Goal: Task Accomplishment & Management: Manage account settings

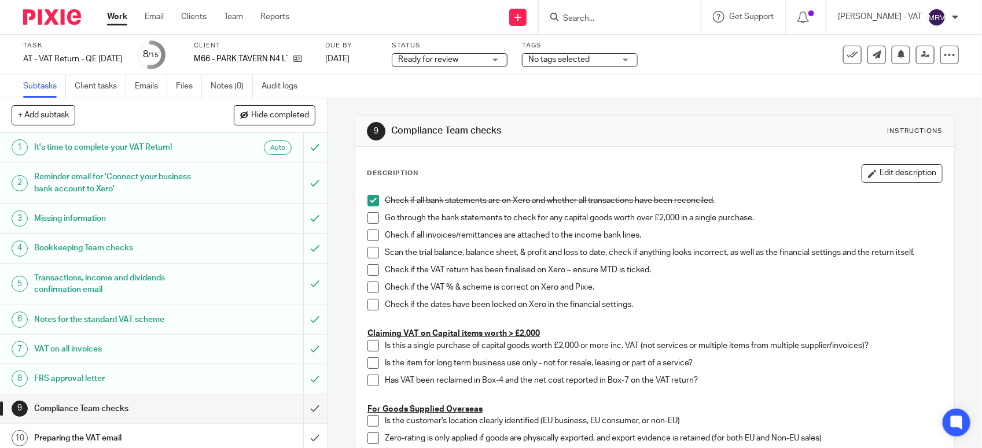
click at [371, 219] on span at bounding box center [373, 218] width 12 height 12
click at [230, 21] on link "Team" at bounding box center [233, 17] width 19 height 12
click at [302, 59] on icon at bounding box center [297, 58] width 9 height 9
click at [367, 234] on span at bounding box center [373, 236] width 12 height 12
click at [216, 85] on link "Notes (0)" at bounding box center [232, 86] width 42 height 23
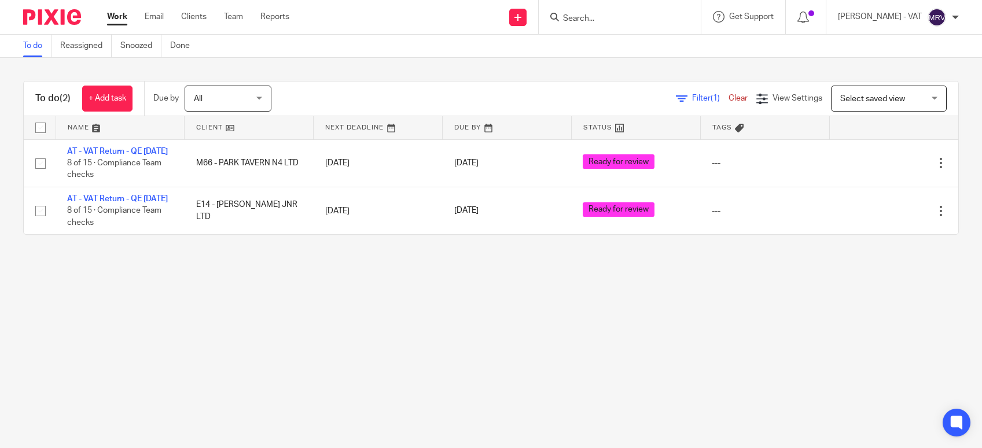
click at [282, 329] on main "To do Reassigned Snoozed Done To do (2) + Add task Due by All All Today Tomorro…" at bounding box center [491, 224] width 982 height 448
click at [292, 336] on main "To do Reassigned Snoozed Done To do (2) + Add task Due by All All Today Tomorro…" at bounding box center [491, 224] width 982 height 448
click at [258, 297] on main "To do Reassigned Snoozed Done To do (2) + Add task Due by All All Today Tomorro…" at bounding box center [491, 224] width 982 height 448
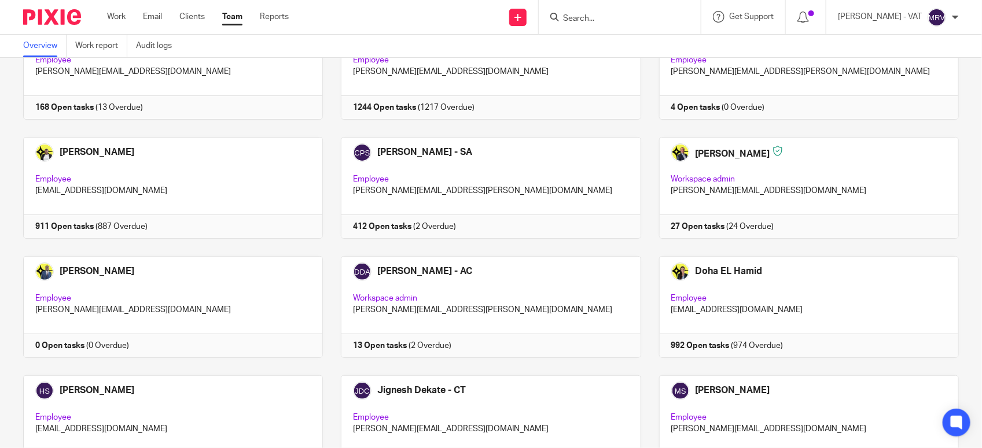
scroll to position [217, 0]
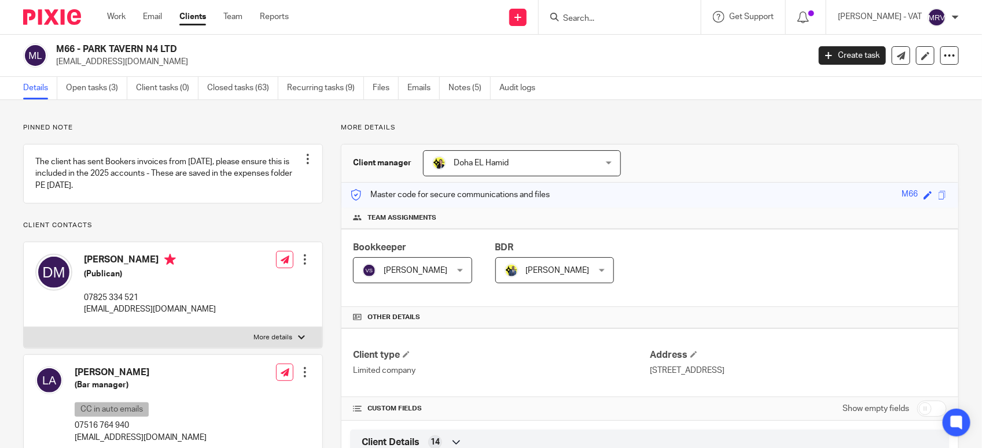
click at [598, 17] on input "Search" at bounding box center [614, 19] width 104 height 10
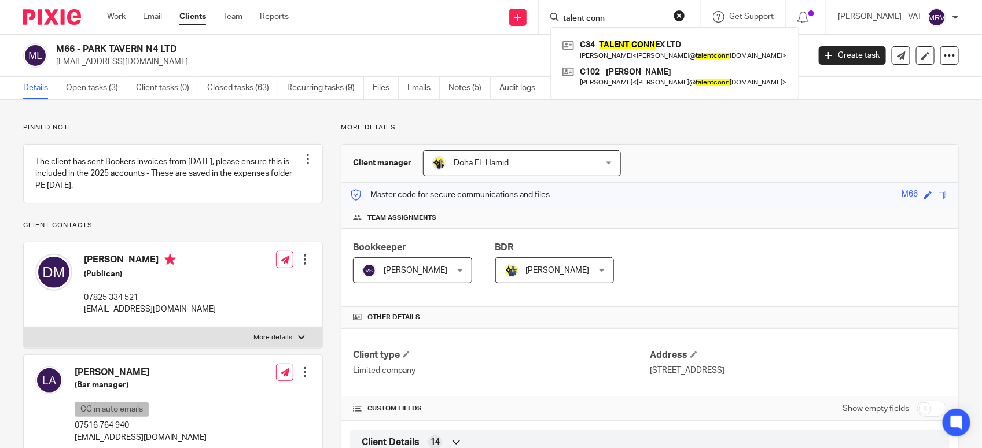
type input "talent conn"
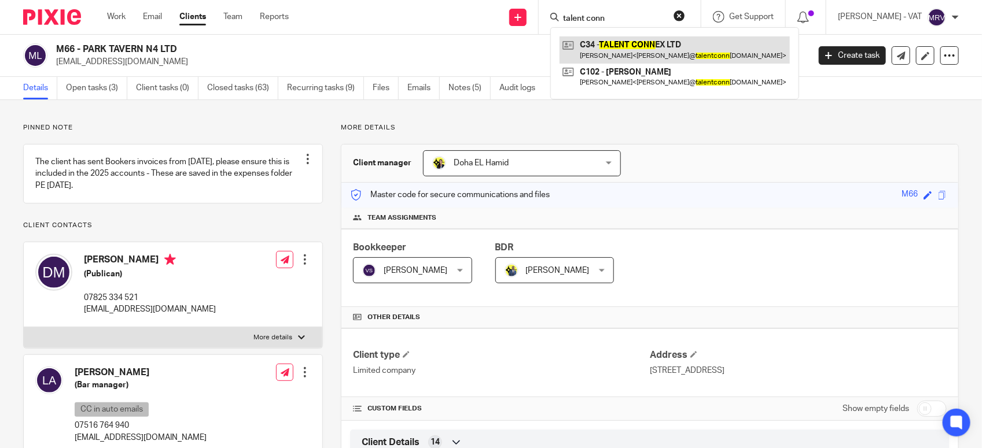
click at [655, 53] on link at bounding box center [675, 49] width 230 height 27
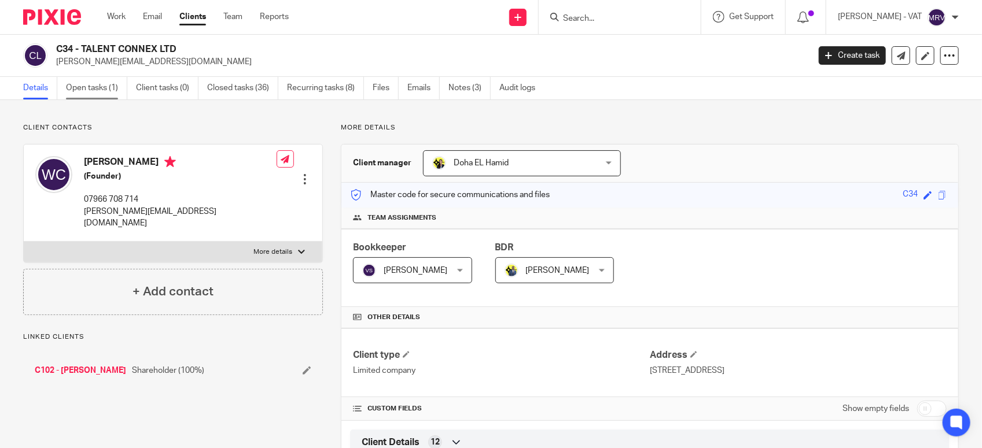
click at [102, 95] on link "Open tasks (1)" at bounding box center [96, 88] width 61 height 23
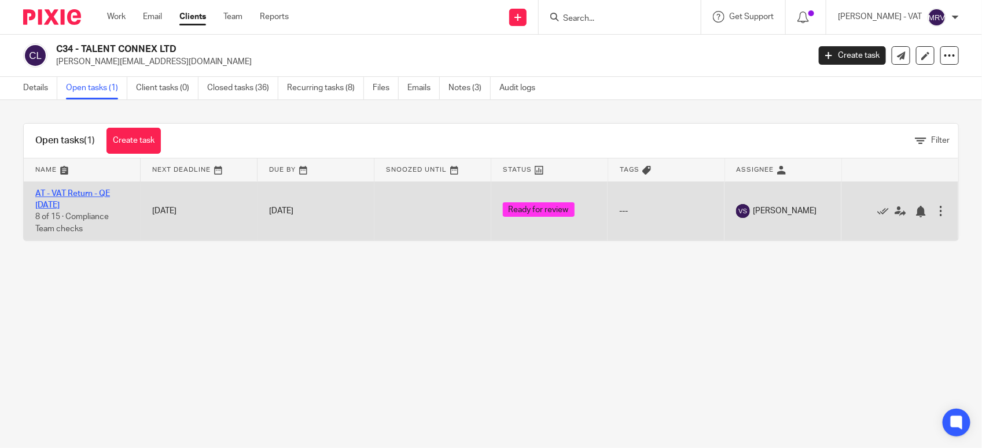
click at [110, 195] on link "AT - VAT Return - QE [DATE]" at bounding box center [72, 200] width 75 height 20
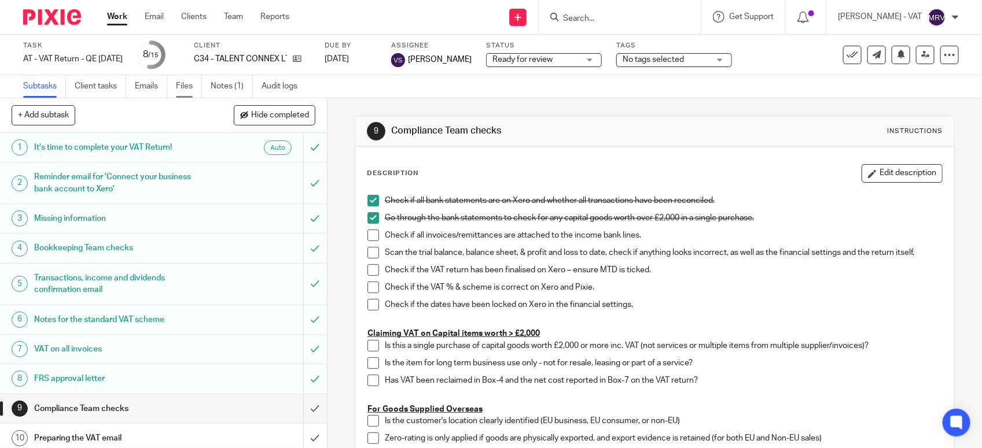
click at [188, 90] on link "Files" at bounding box center [189, 86] width 26 height 23
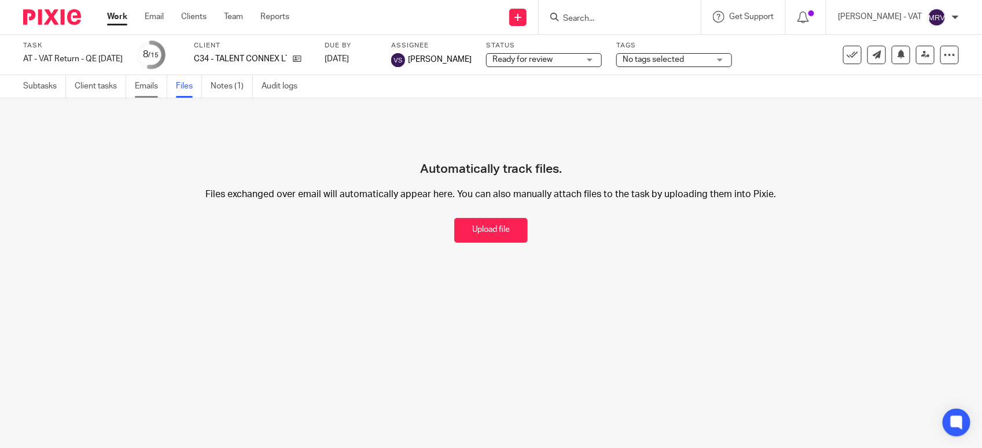
click at [144, 91] on link "Emails" at bounding box center [151, 86] width 32 height 23
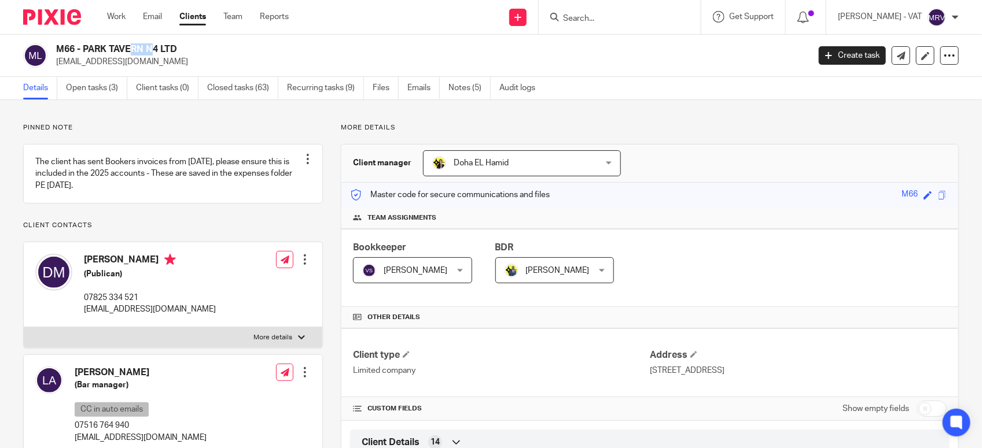
drag, startPoint x: 56, startPoint y: 47, endPoint x: 88, endPoint y: 58, distance: 33.9
click at [86, 56] on div "M66 - PARK TAVERN N4 LTD [EMAIL_ADDRESS][DOMAIN_NAME]" at bounding box center [428, 55] width 745 height 24
click at [77, 50] on h2 "M66 - PARK TAVERN N4 LTD" at bounding box center [354, 49] width 596 height 12
drag, startPoint x: 56, startPoint y: 47, endPoint x: 192, endPoint y: 46, distance: 135.4
click at [192, 46] on h2 "M66 - PARK TAVERN N4 LTD" at bounding box center [354, 49] width 596 height 12
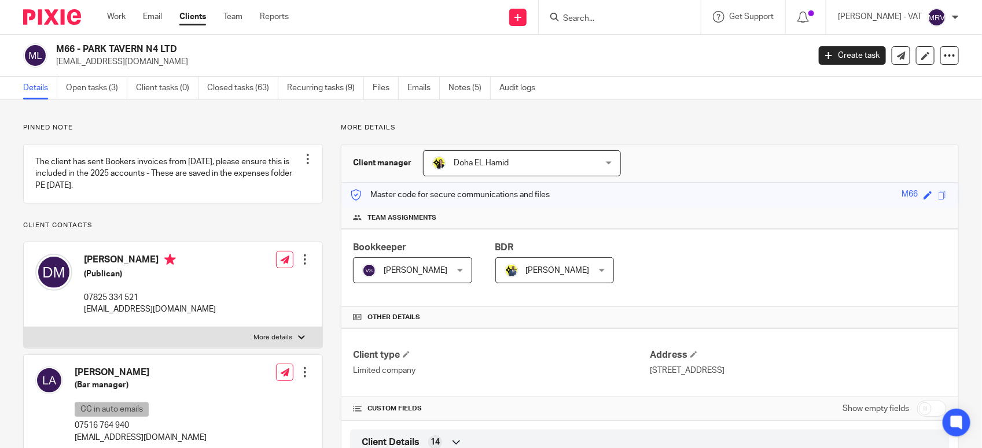
copy h2 "M66 - PARK TAVERN N4 LTD"
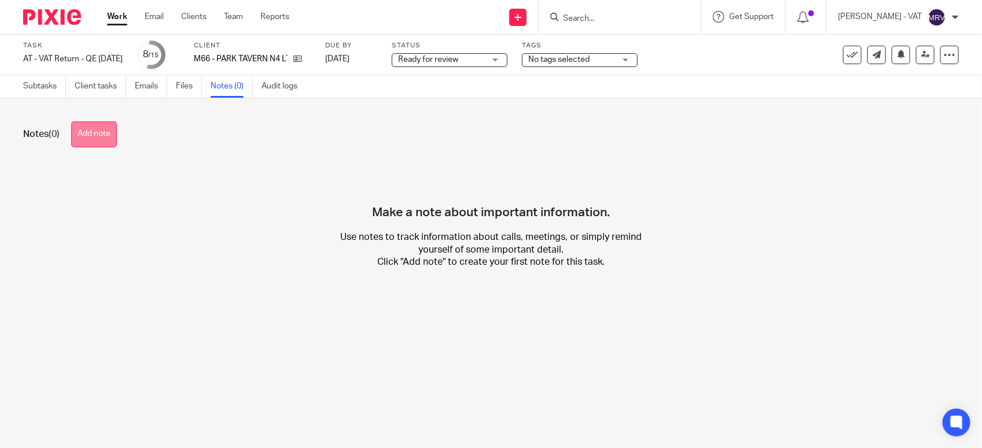
click at [87, 137] on button "Add note" at bounding box center [94, 135] width 46 height 26
click at [921, 58] on icon at bounding box center [925, 54] width 9 height 9
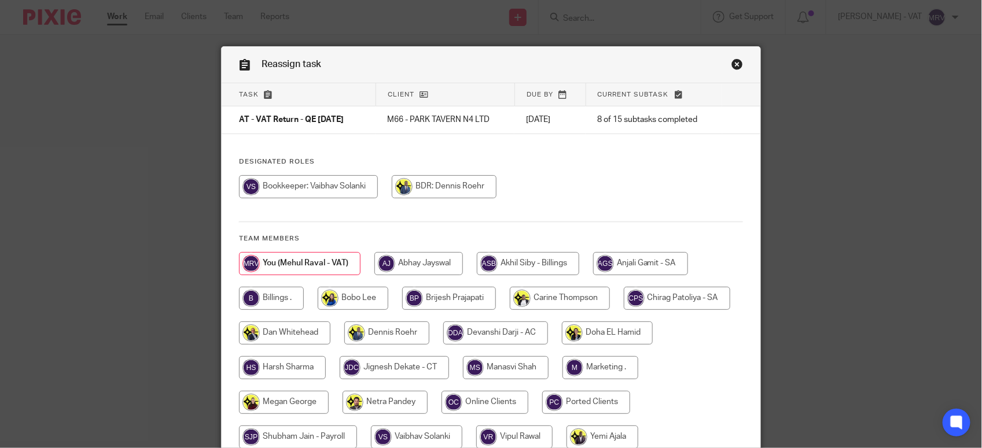
click at [325, 184] on input "radio" at bounding box center [308, 186] width 139 height 23
radio input "true"
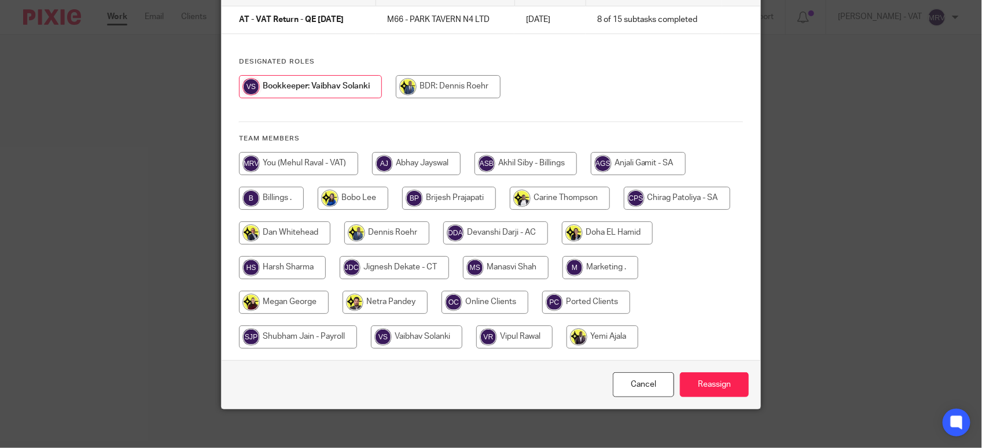
scroll to position [108, 0]
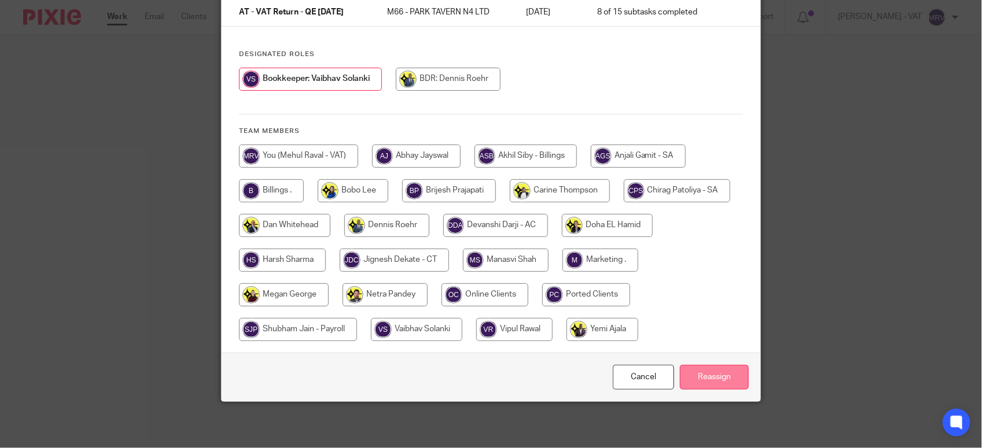
click at [718, 384] on input "Reassign" at bounding box center [714, 377] width 69 height 25
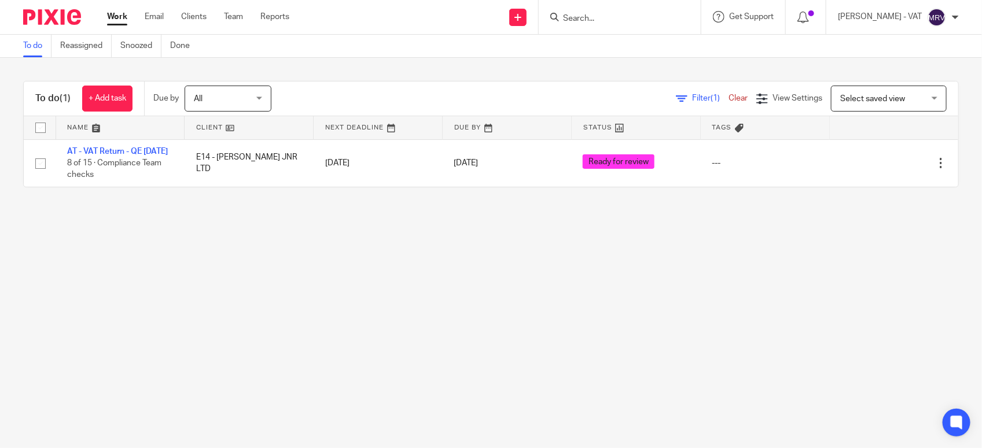
click at [198, 359] on main "To do Reassigned Snoozed Done To do (1) + Add task Due by All All [DATE] [DATE]…" at bounding box center [491, 224] width 982 height 448
click at [90, 281] on main "To do Reassigned Snoozed Done To do (1) + Add task Due by All All [DATE] [DATE]…" at bounding box center [491, 224] width 982 height 448
click at [264, 241] on main "To do Reassigned Snoozed Done To do (1) + Add task Due by All All [DATE] [DATE]…" at bounding box center [491, 224] width 982 height 448
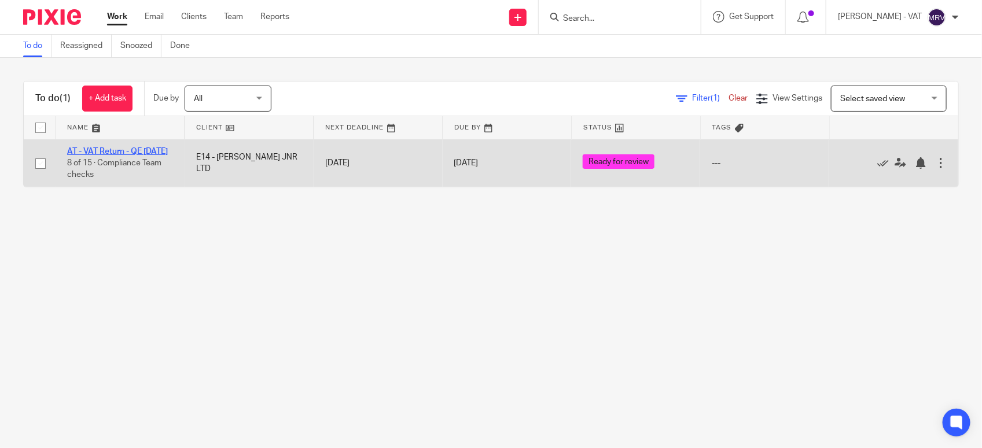
click at [122, 151] on link "AT - VAT Return - QE [DATE]" at bounding box center [117, 152] width 101 height 8
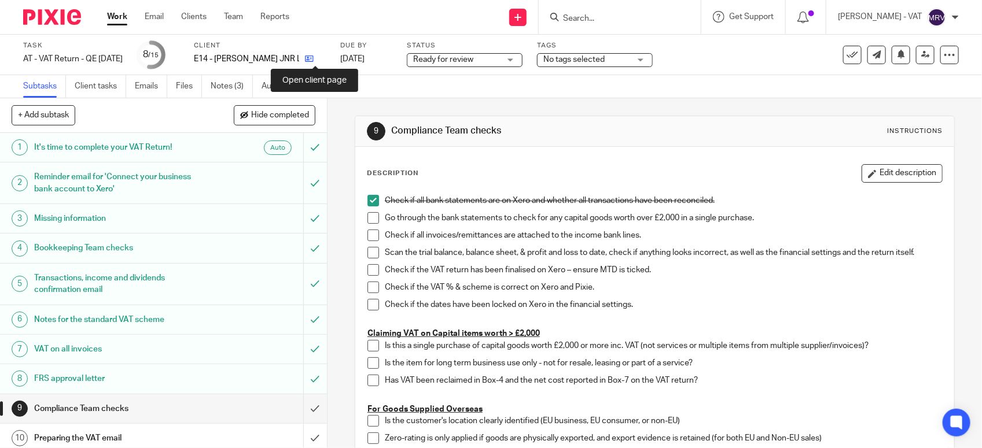
click at [314, 61] on icon at bounding box center [309, 58] width 9 height 9
click at [367, 215] on span at bounding box center [373, 218] width 12 height 12
click at [367, 238] on span at bounding box center [373, 236] width 12 height 12
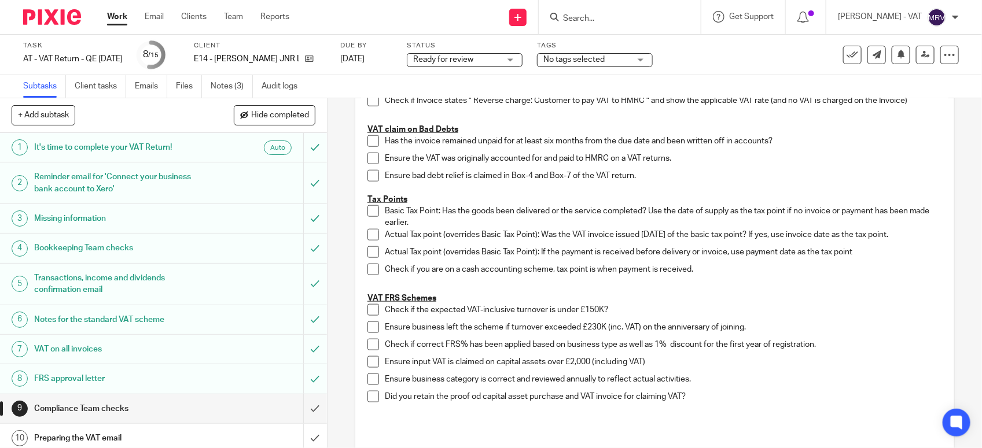
scroll to position [579, 0]
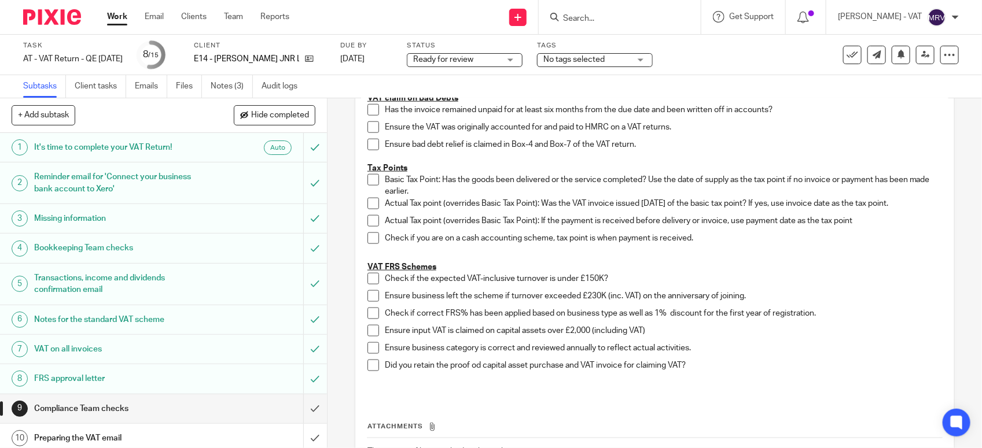
click at [370, 278] on span at bounding box center [373, 279] width 12 height 12
click at [371, 294] on span at bounding box center [373, 296] width 12 height 12
click at [367, 314] on span at bounding box center [373, 314] width 12 height 12
click at [370, 345] on span at bounding box center [373, 349] width 12 height 12
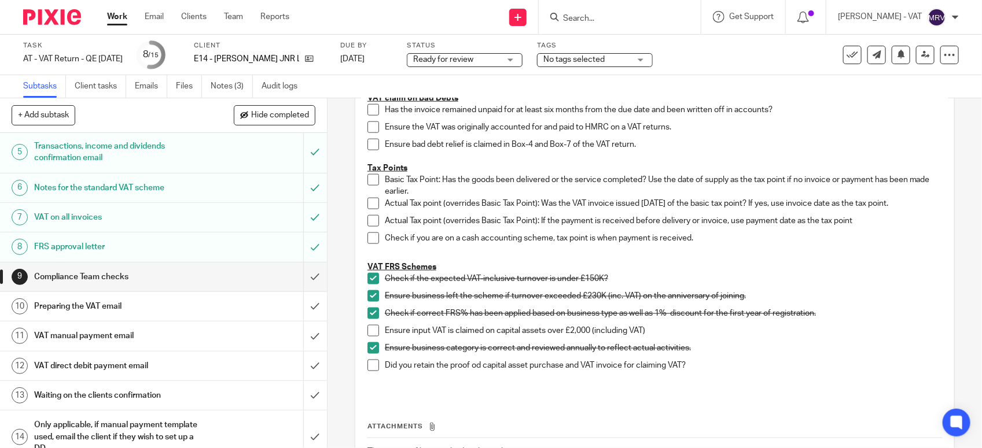
scroll to position [145, 0]
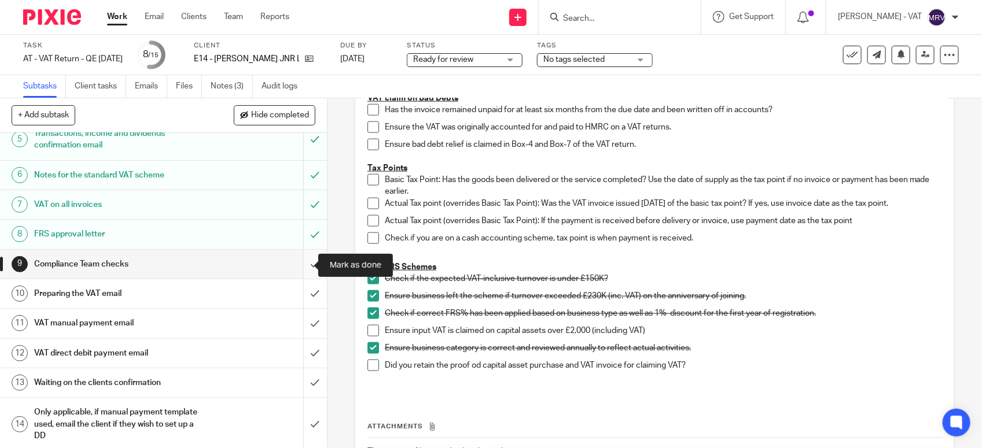
click at [301, 274] on input "submit" at bounding box center [163, 264] width 327 height 29
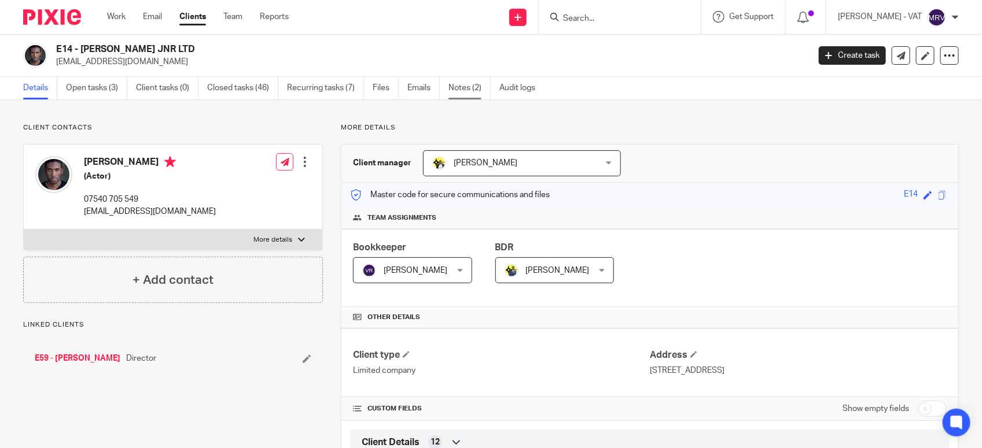
click at [481, 82] on link "Notes (2)" at bounding box center [469, 88] width 42 height 23
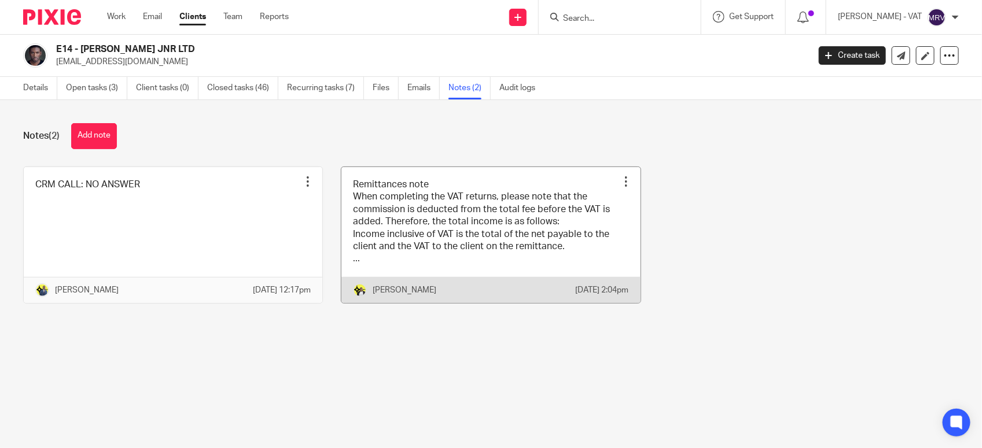
click at [407, 252] on link at bounding box center [490, 235] width 299 height 136
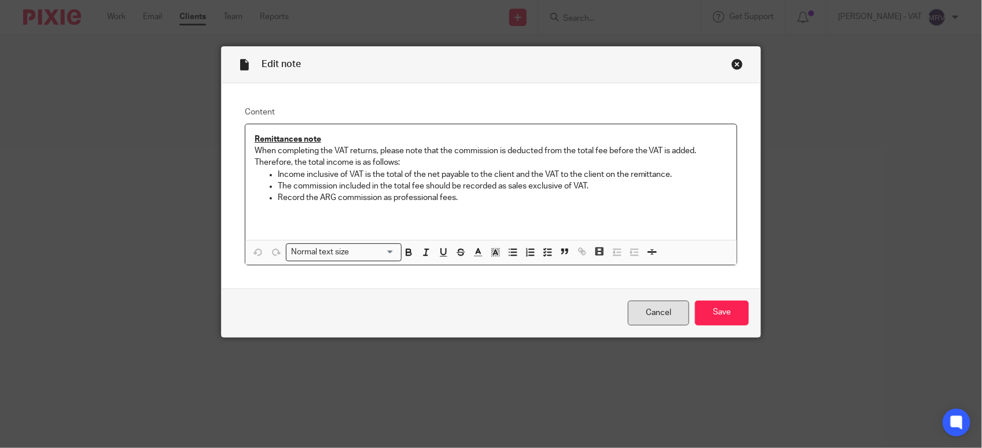
click at [665, 311] on link "Cancel" at bounding box center [658, 313] width 61 height 25
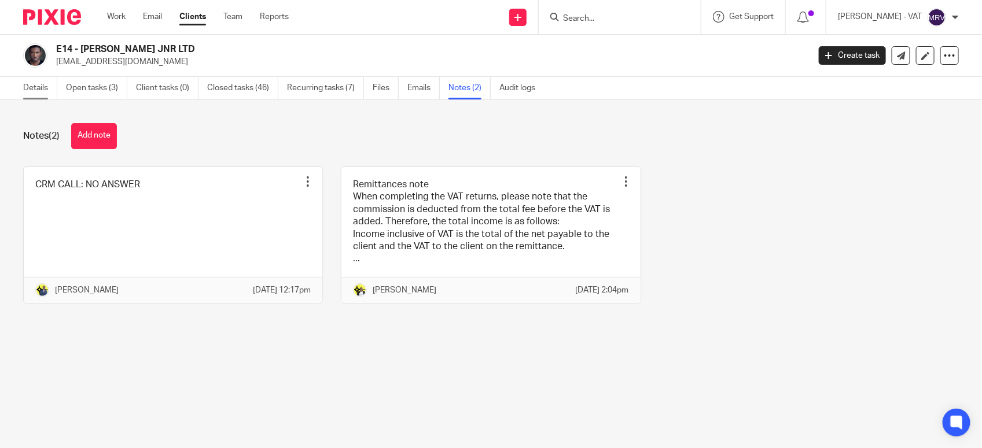
click at [28, 89] on link "Details" at bounding box center [40, 88] width 34 height 23
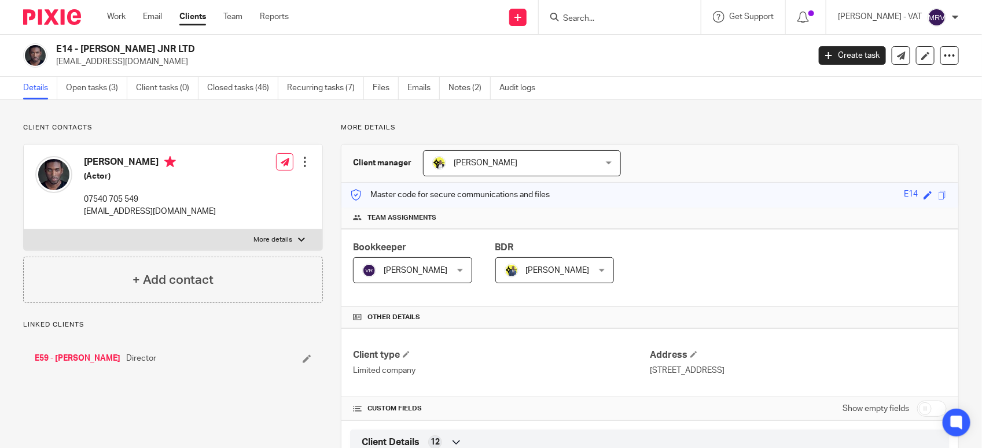
drag, startPoint x: 82, startPoint y: 48, endPoint x: 183, endPoint y: 47, distance: 101.3
click at [183, 47] on h2 "E14 - [PERSON_NAME] JNR LTD" at bounding box center [354, 49] width 596 height 12
copy h2 "[PERSON_NAME] JNR LTD"
click at [463, 89] on link "Notes (2)" at bounding box center [469, 88] width 42 height 23
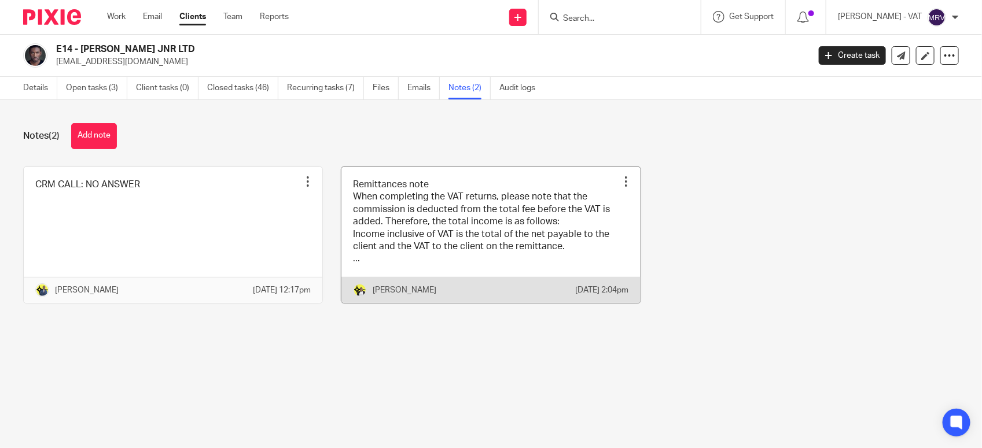
click at [424, 249] on link at bounding box center [490, 235] width 299 height 136
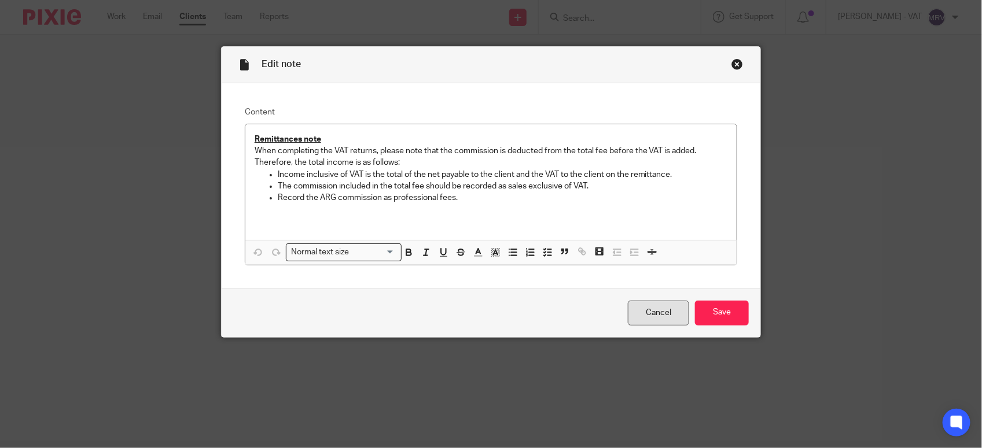
click at [646, 311] on link "Cancel" at bounding box center [658, 313] width 61 height 25
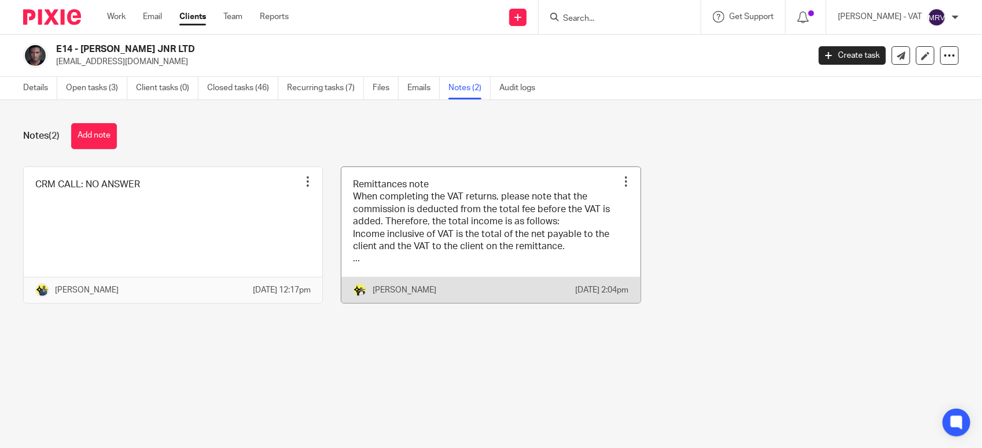
click at [443, 211] on link at bounding box center [490, 235] width 299 height 136
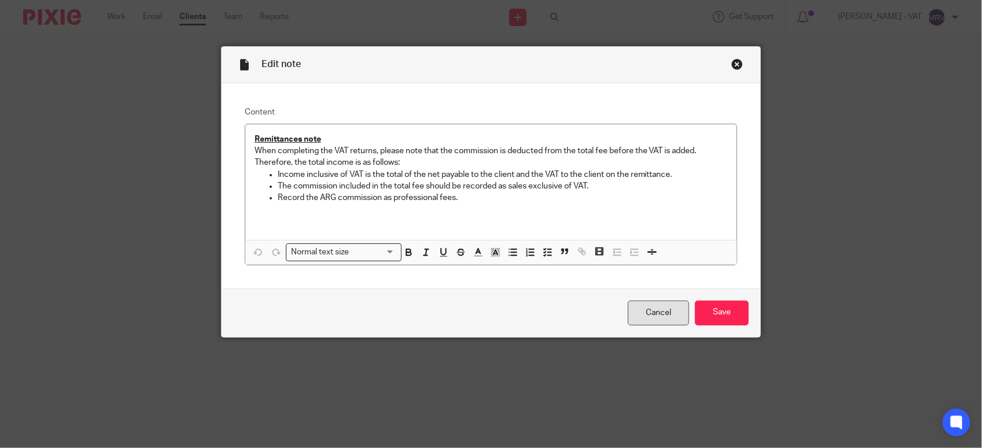
click at [632, 318] on link "Cancel" at bounding box center [658, 313] width 61 height 25
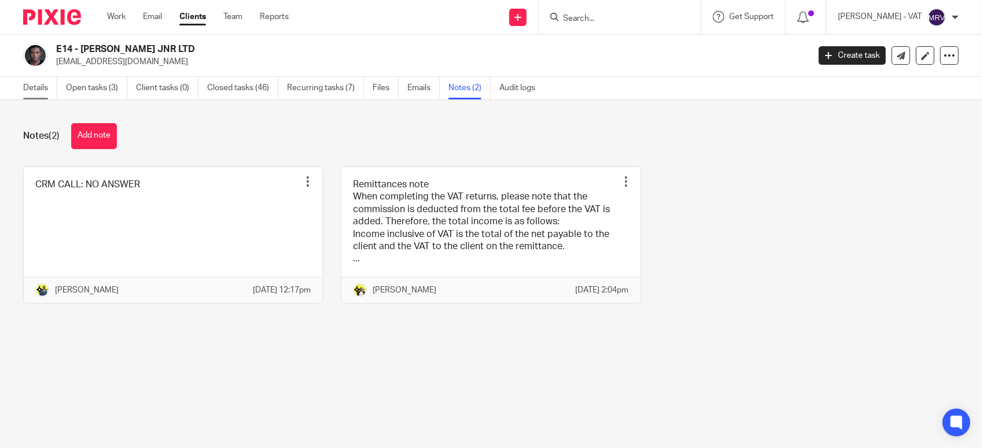
click at [30, 97] on link "Details" at bounding box center [40, 88] width 34 height 23
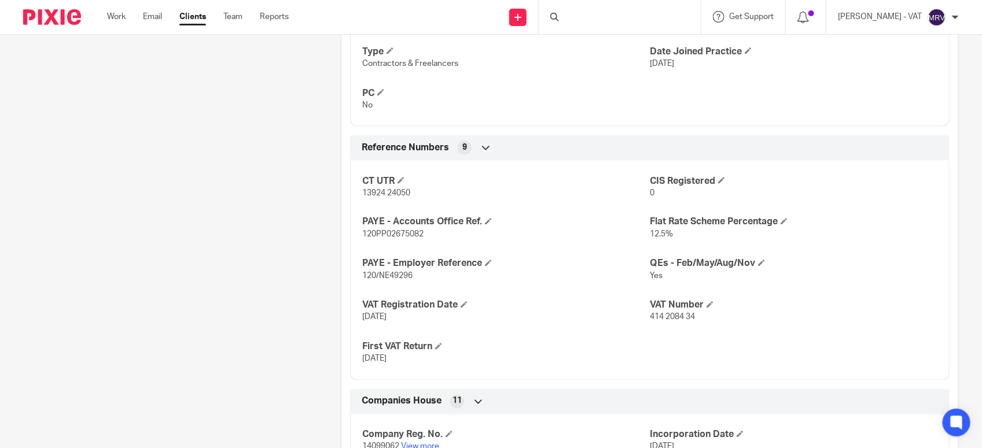
scroll to position [796, 0]
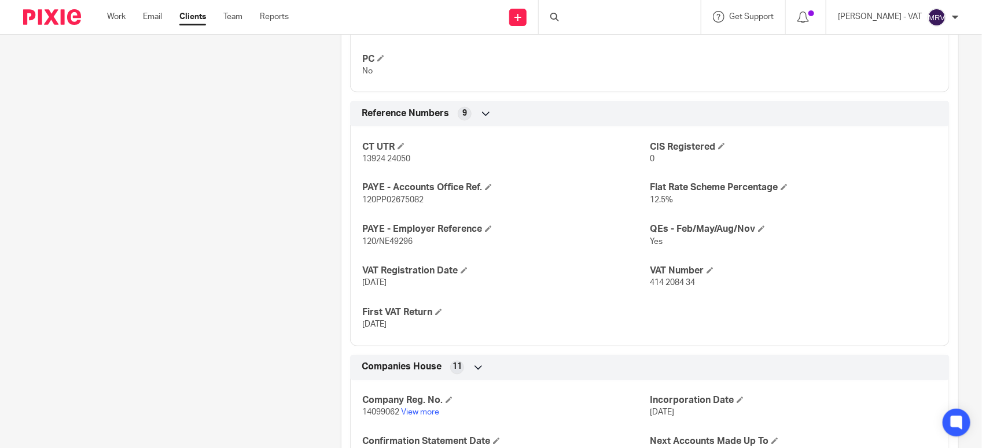
drag, startPoint x: 355, startPoint y: 285, endPoint x: 406, endPoint y: 293, distance: 52.0
click at [406, 293] on div "CT UTR 13924 24050 CIS Registered 0 PAYE - Accounts Office Ref. 120PP02675082 F…" at bounding box center [649, 232] width 599 height 229
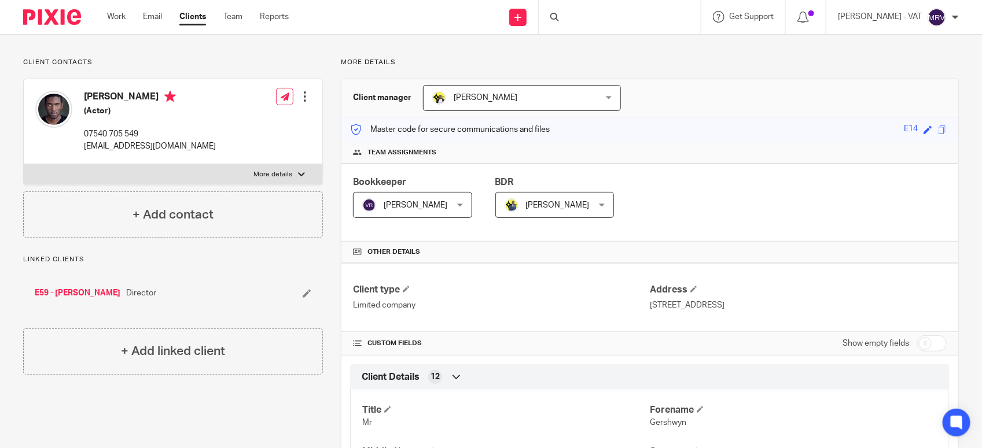
scroll to position [0, 0]
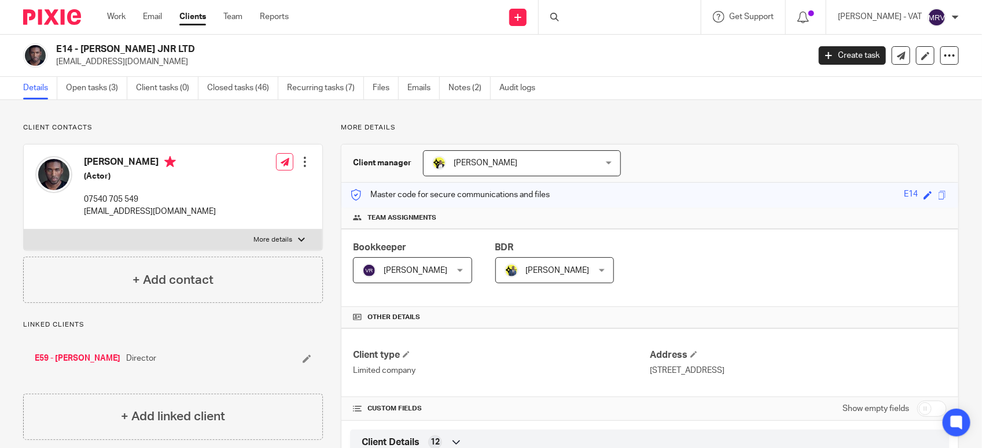
click at [670, 152] on div "Client manager [PERSON_NAME] [PERSON_NAME] [PERSON_NAME] [PERSON_NAME] [PERSON_…" at bounding box center [649, 164] width 617 height 38
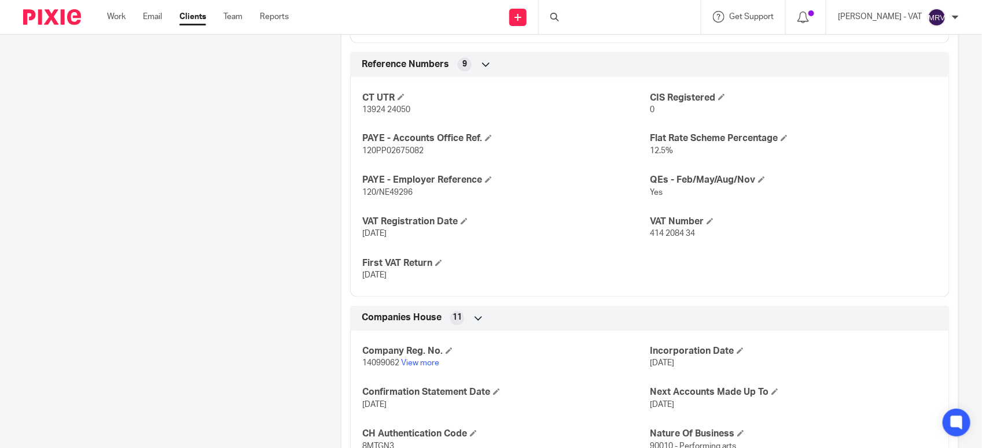
click at [634, 240] on p "[DATE]" at bounding box center [506, 235] width 288 height 12
drag, startPoint x: 641, startPoint y: 236, endPoint x: 687, endPoint y: 238, distance: 45.8
click at [687, 238] on div "CT UTR 13924 24050 CIS Registered 0 PAYE - Accounts Office Ref. 120PP02675082 F…" at bounding box center [649, 183] width 599 height 229
drag, startPoint x: 687, startPoint y: 238, endPoint x: 647, endPoint y: 239, distance: 39.9
click at [650, 239] on p "414 2084 34" at bounding box center [794, 235] width 288 height 12
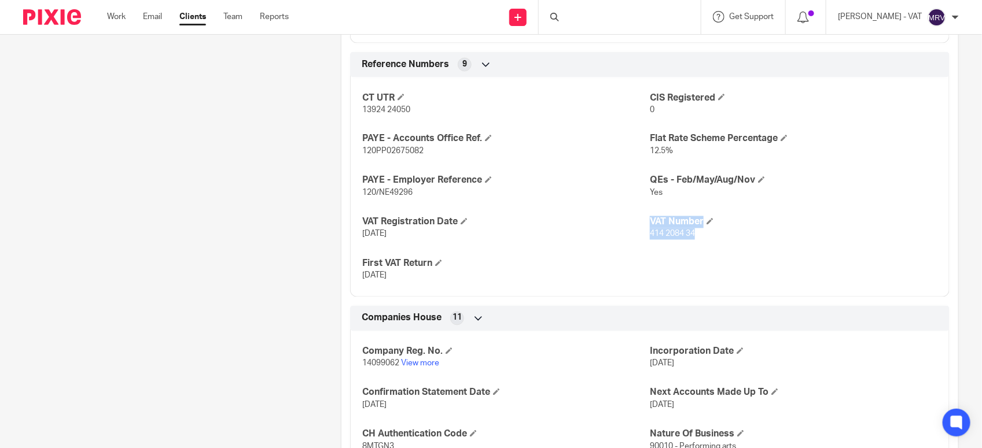
drag, startPoint x: 641, startPoint y: 231, endPoint x: 646, endPoint y: 241, distance: 10.9
click at [641, 232] on p "10-05-2022" at bounding box center [506, 235] width 288 height 12
click at [650, 236] on span "414 2084 34" at bounding box center [672, 234] width 45 height 8
click at [650, 235] on span "414 2084 34" at bounding box center [672, 234] width 45 height 8
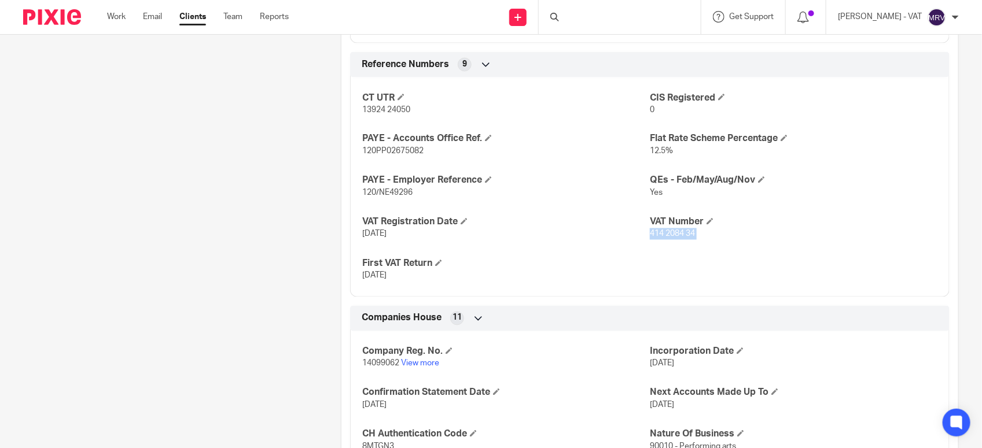
drag, startPoint x: 646, startPoint y: 235, endPoint x: 694, endPoint y: 240, distance: 48.9
click at [694, 240] on p "414 2084 34" at bounding box center [794, 235] width 288 height 12
copy p "414 2084 34"
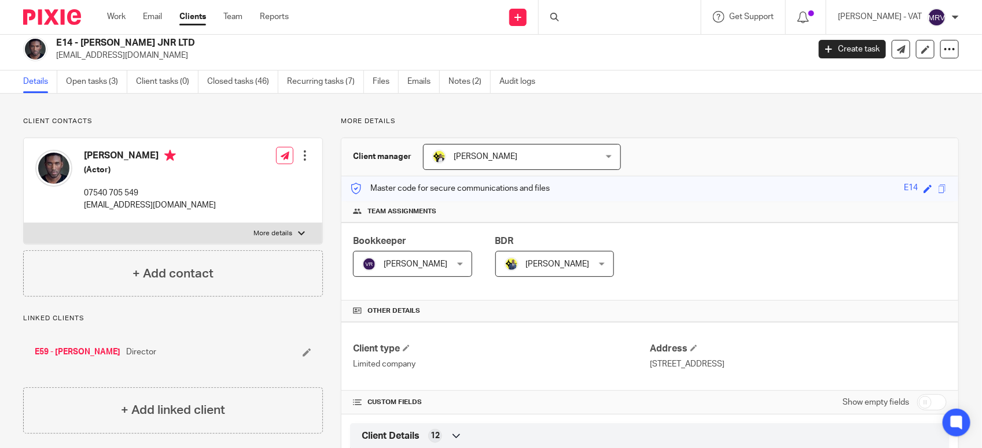
scroll to position [0, 0]
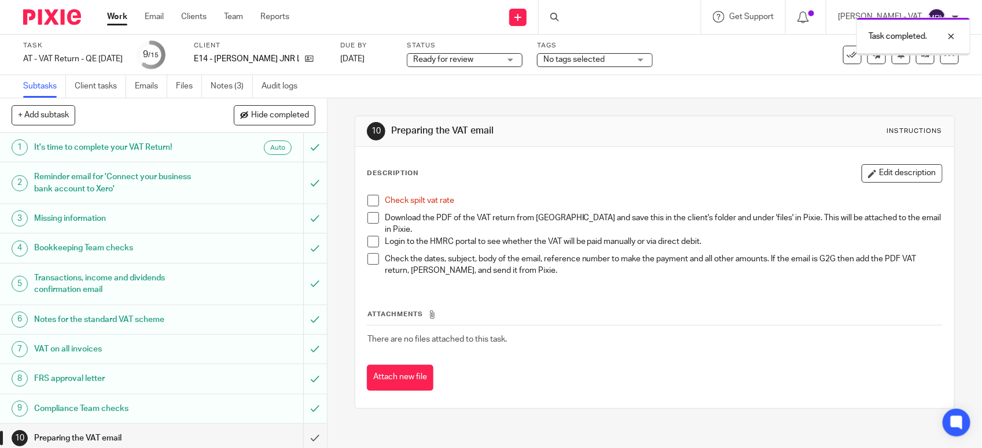
scroll to position [145, 0]
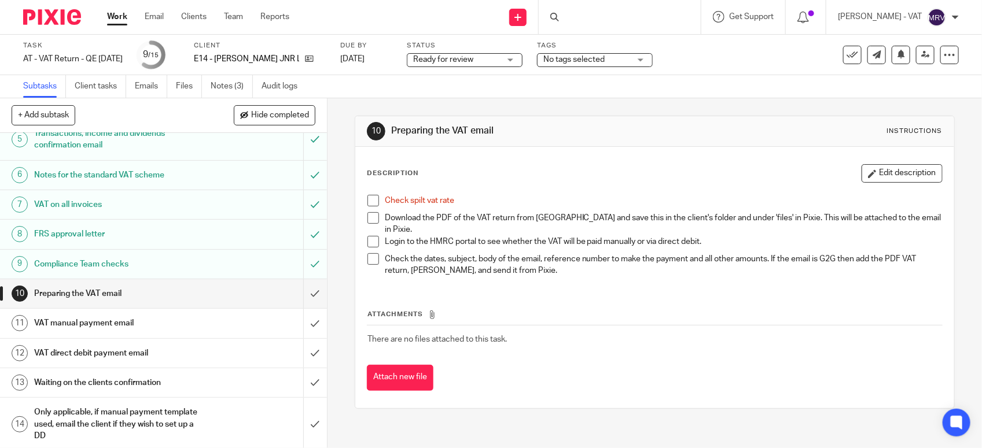
click at [367, 201] on span at bounding box center [373, 201] width 12 height 12
click at [188, 86] on link "Files" at bounding box center [189, 86] width 26 height 23
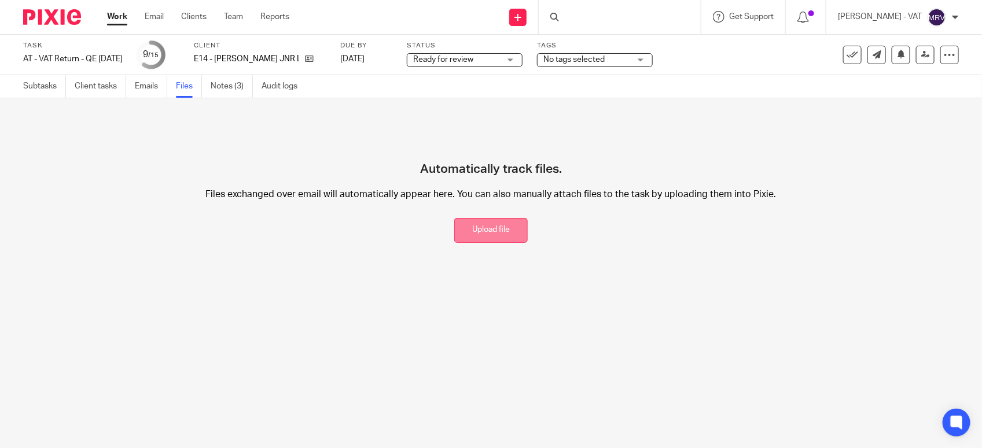
click at [476, 240] on button "Upload file" at bounding box center [490, 230] width 73 height 25
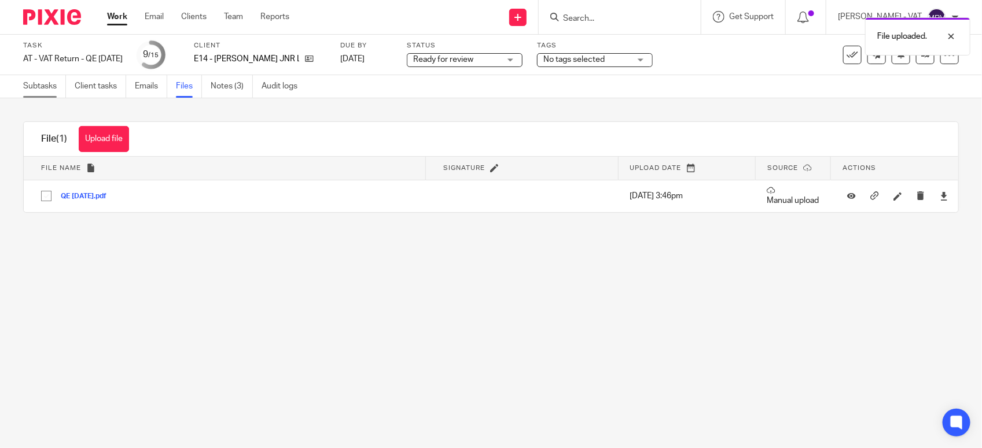
click at [27, 87] on link "Subtasks" at bounding box center [44, 86] width 43 height 23
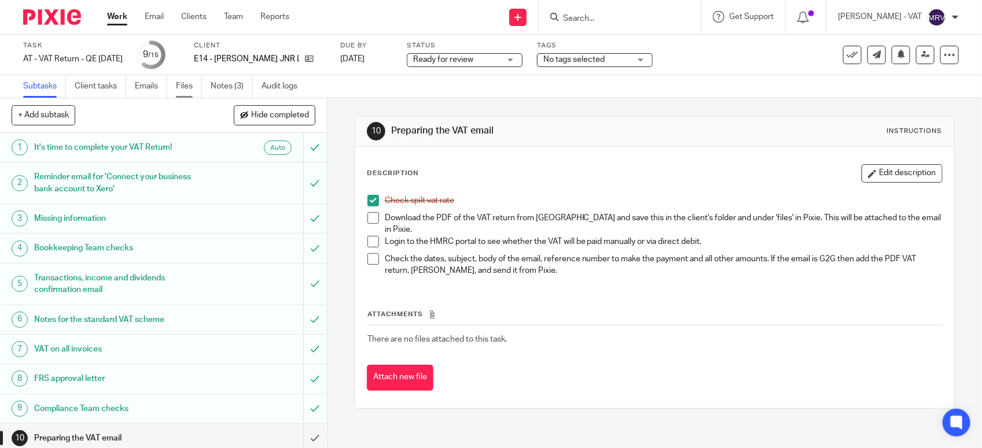
click at [186, 90] on link "Files" at bounding box center [189, 86] width 26 height 23
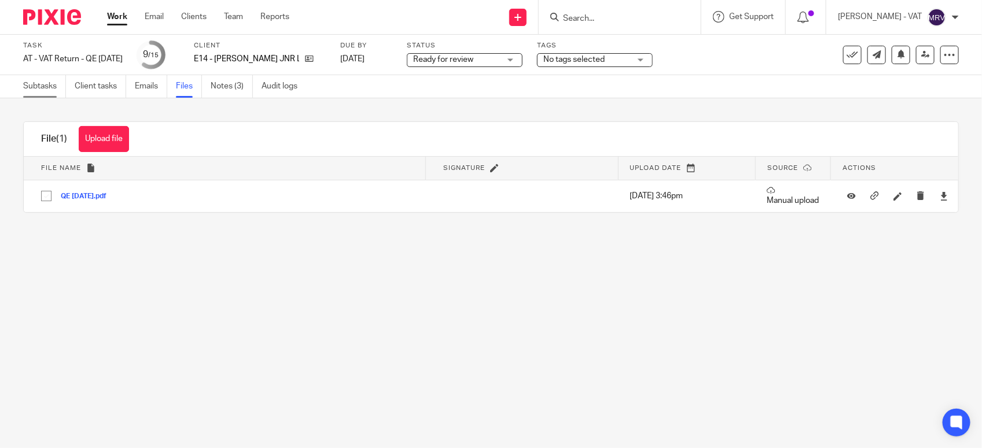
click at [23, 84] on link "Subtasks" at bounding box center [44, 86] width 43 height 23
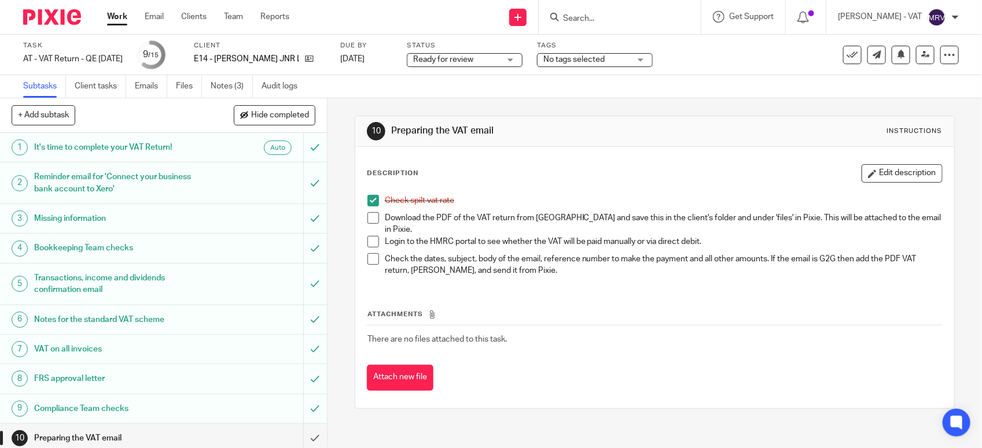
click at [371, 218] on span at bounding box center [373, 218] width 12 height 12
click at [878, 164] on button "Edit description" at bounding box center [902, 173] width 81 height 19
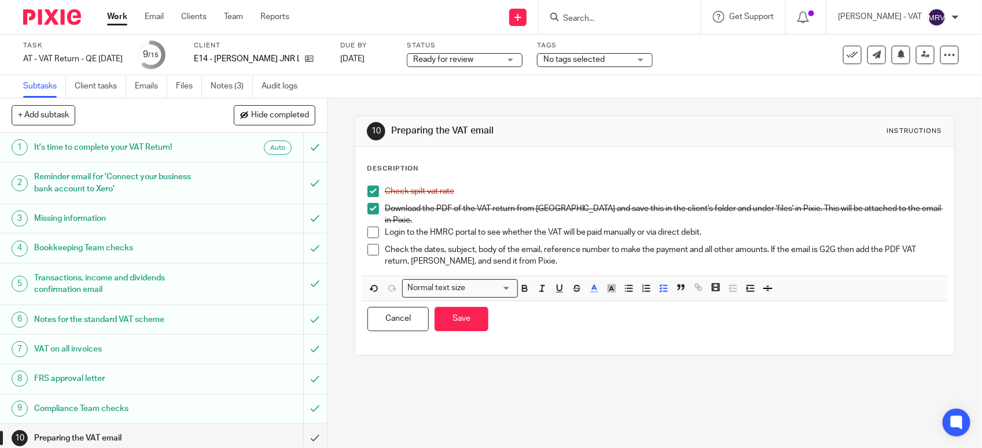
drag, startPoint x: 632, startPoint y: 226, endPoint x: 649, endPoint y: 226, distance: 16.8
click at [632, 227] on p "Login to the HMRC portal to see whether the VAT will be paid manually or via di…" at bounding box center [663, 233] width 557 height 12
click at [450, 319] on button "Save" at bounding box center [462, 319] width 54 height 25
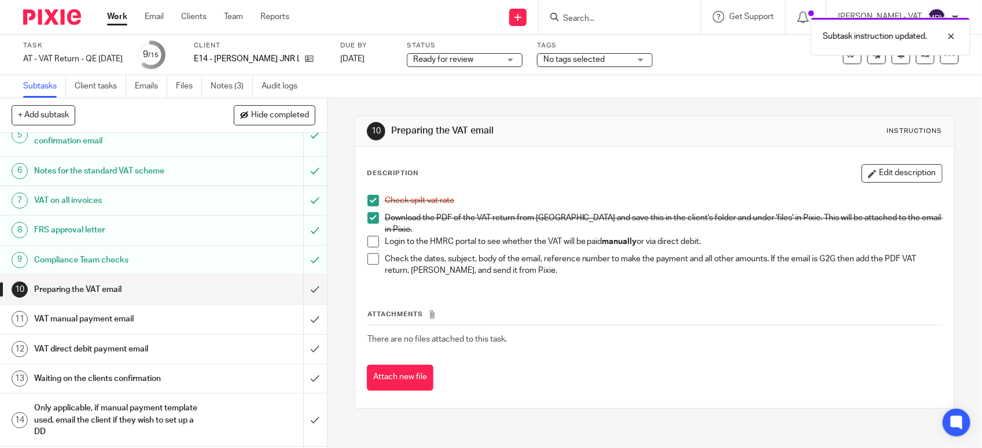
scroll to position [180, 0]
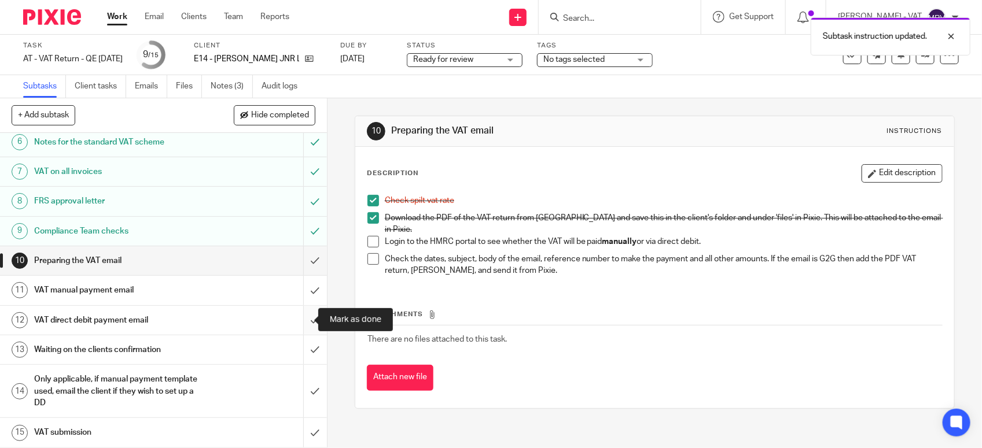
click at [296, 322] on input "submit" at bounding box center [163, 320] width 327 height 29
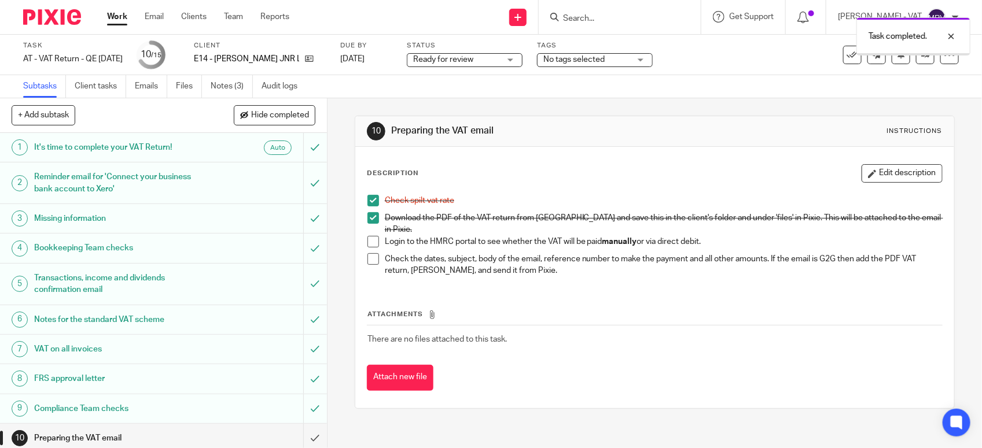
scroll to position [180, 0]
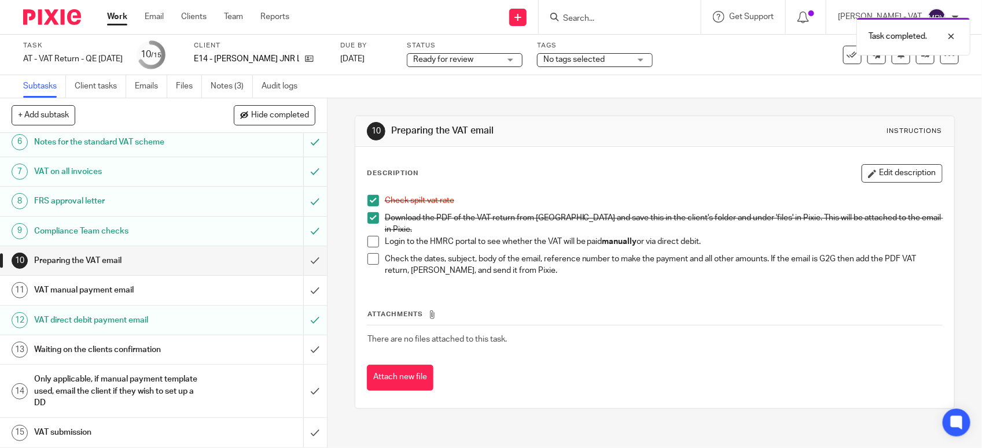
click at [122, 291] on h1 "VAT manual payment email" at bounding box center [120, 290] width 172 height 17
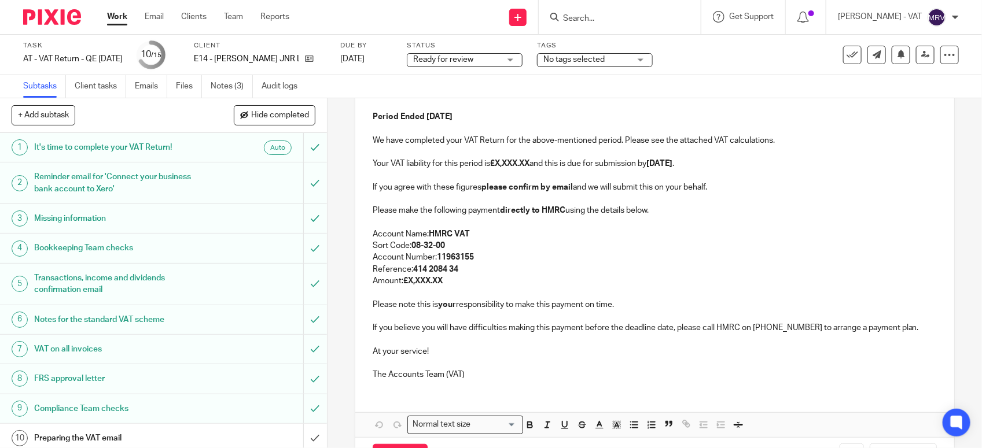
scroll to position [217, 0]
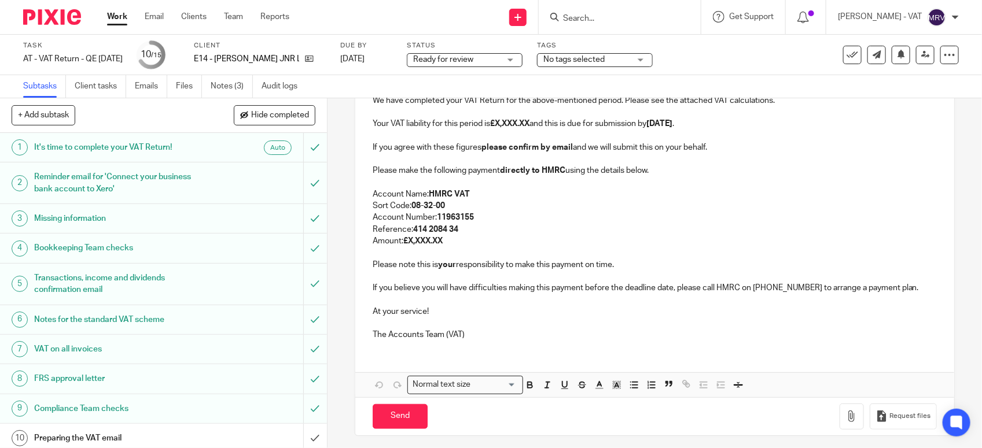
click at [565, 223] on p "Account Number: 11963155" at bounding box center [655, 218] width 564 height 12
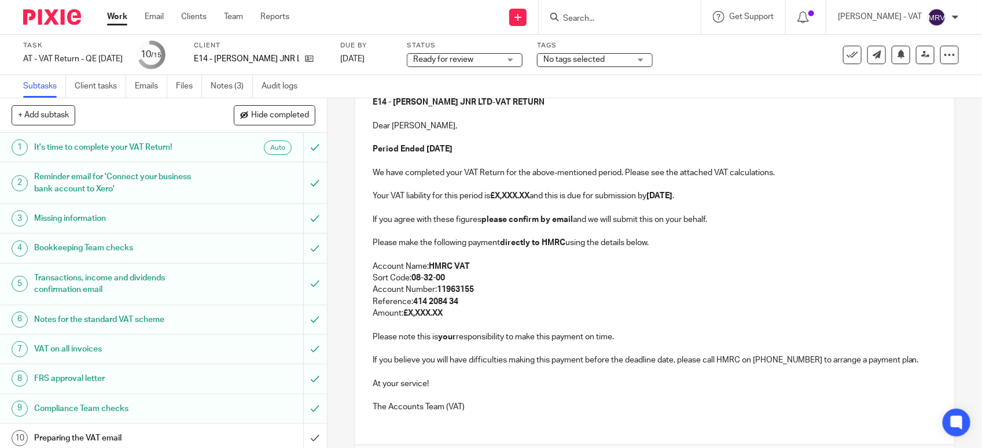
scroll to position [72, 0]
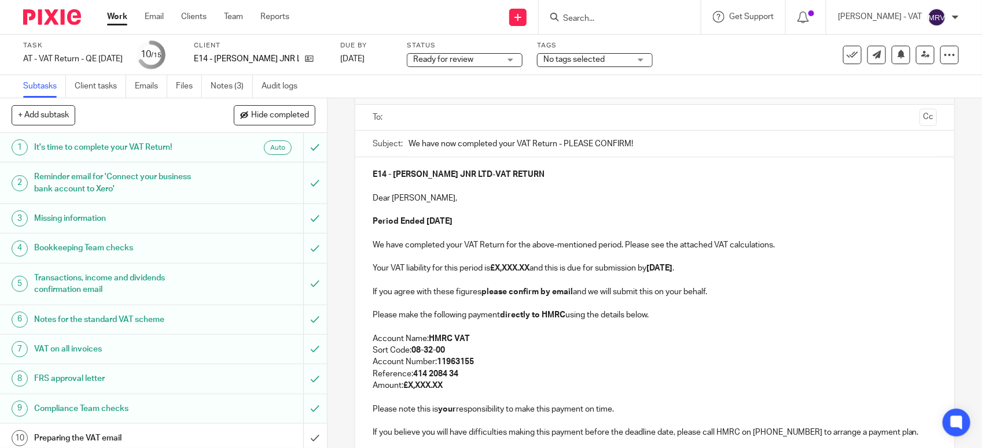
click at [535, 267] on p "Your VAT liability for this period is £X,XXX.XX and this is due for submission …" at bounding box center [655, 269] width 564 height 12
paste div
copy strong "17,672.49"
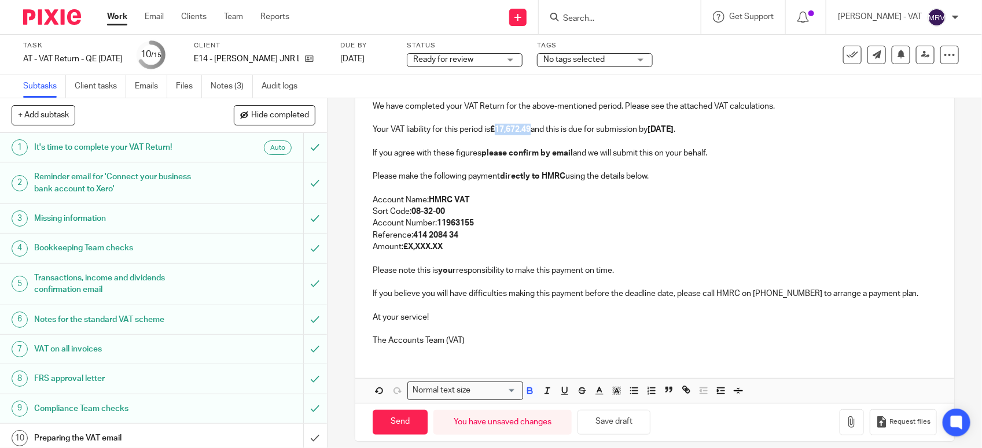
scroll to position [217, 0]
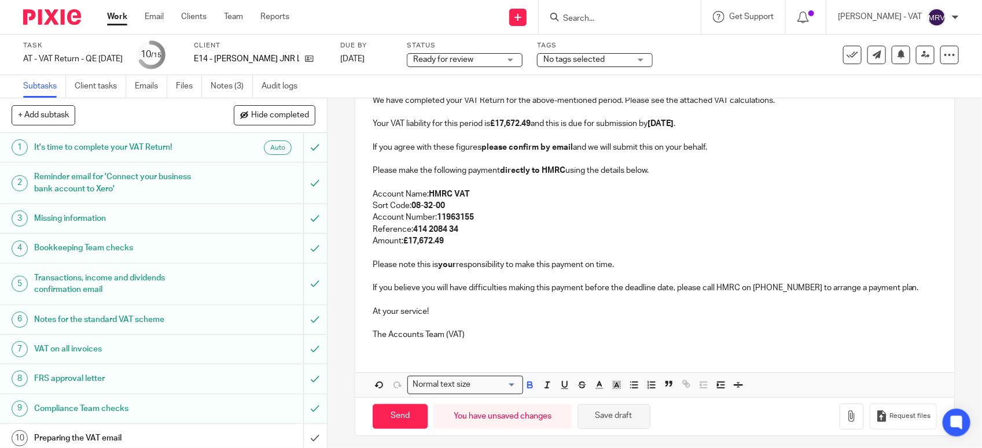
click at [616, 412] on button "Save draft" at bounding box center [614, 416] width 73 height 25
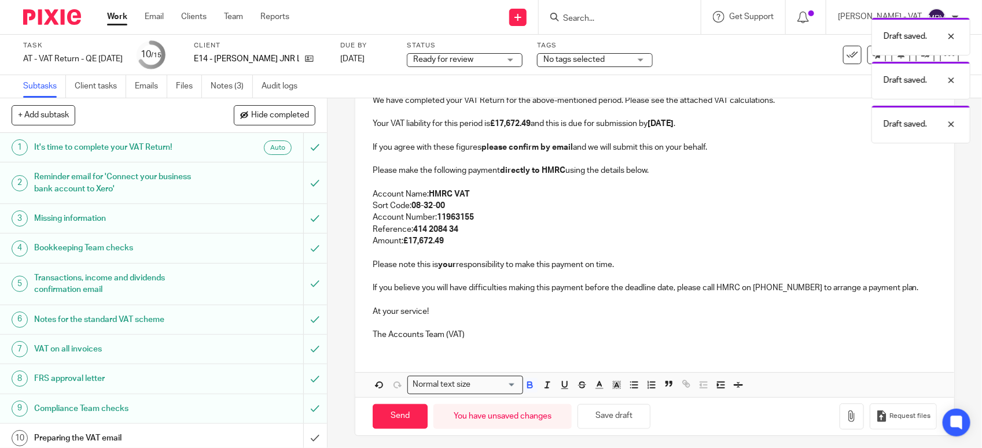
click at [525, 326] on p at bounding box center [655, 324] width 564 height 12
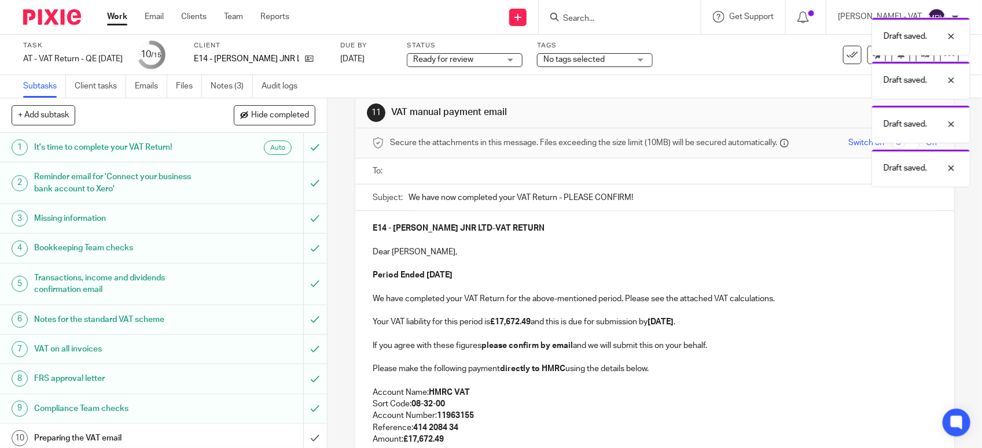
scroll to position [0, 0]
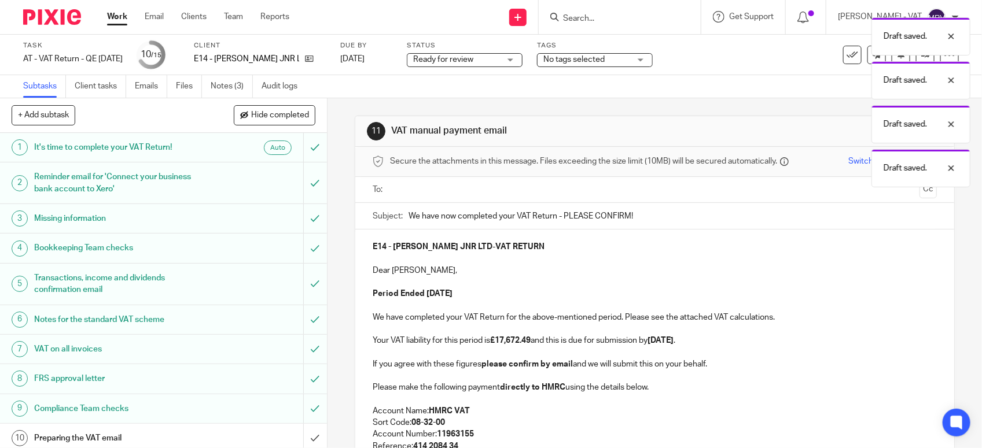
click at [510, 282] on p at bounding box center [655, 283] width 564 height 12
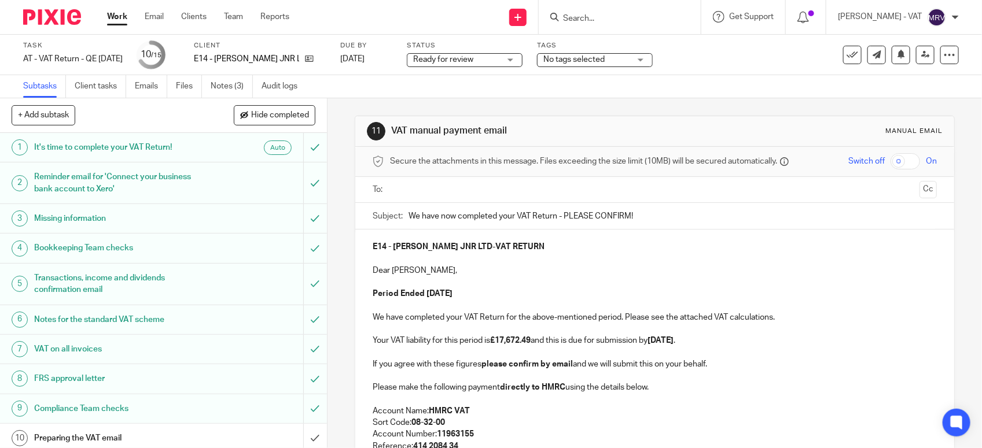
click at [535, 279] on p at bounding box center [655, 283] width 564 height 12
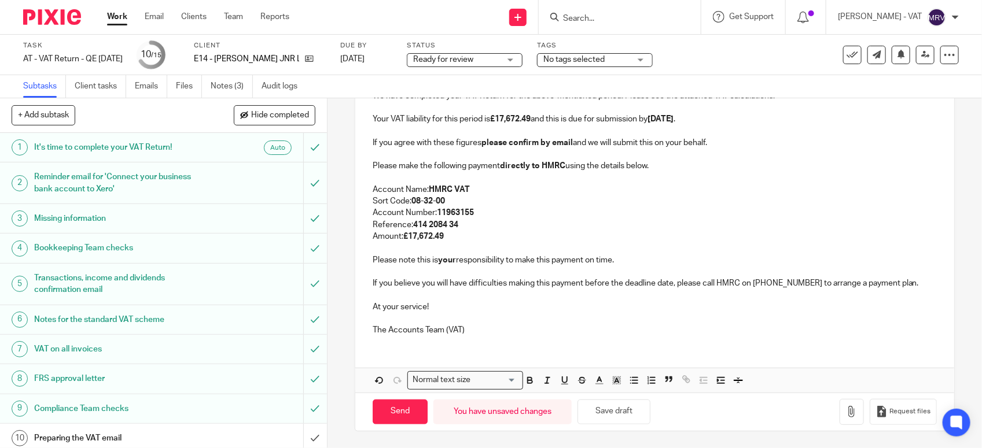
scroll to position [223, 0]
click at [562, 313] on p at bounding box center [655, 318] width 564 height 12
click at [629, 414] on button "Save draft" at bounding box center [614, 411] width 73 height 25
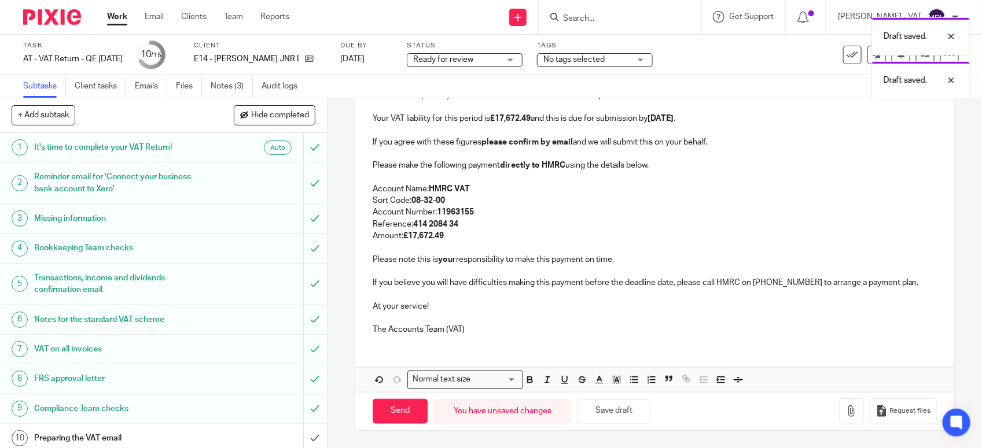
click at [571, 349] on div "E14 - G. EUSTACHE JNR LTD - VAT RETURN Dear Gershwyn, Period Ended 31st August …" at bounding box center [654, 200] width 599 height 385
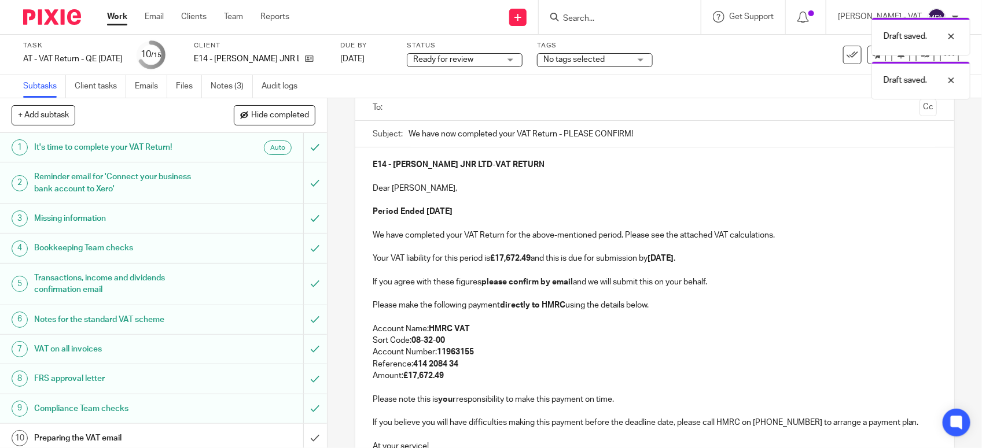
scroll to position [79, 0]
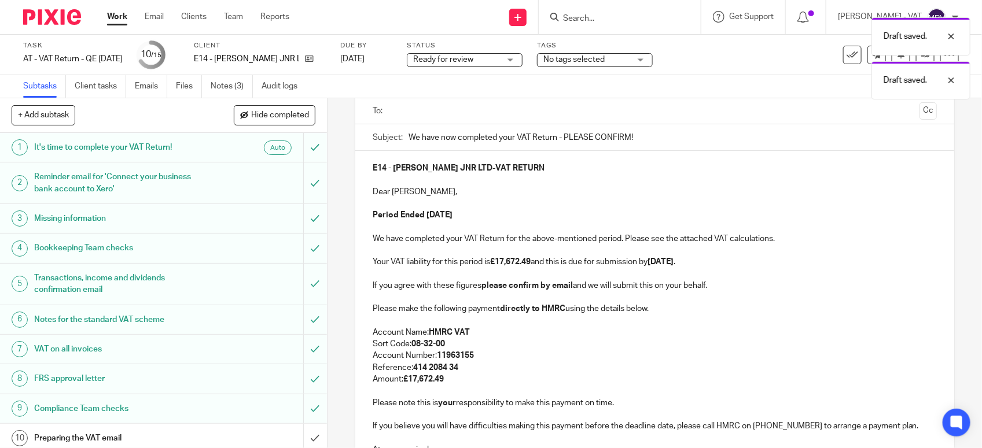
click at [529, 189] on p "Dear Gershwyn," at bounding box center [655, 192] width 564 height 12
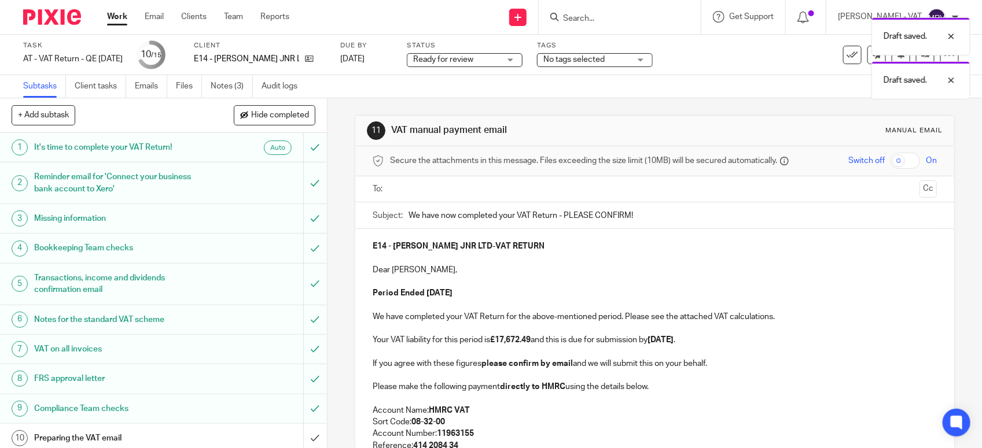
scroll to position [0, 0]
click at [507, 190] on input "text" at bounding box center [654, 189] width 521 height 13
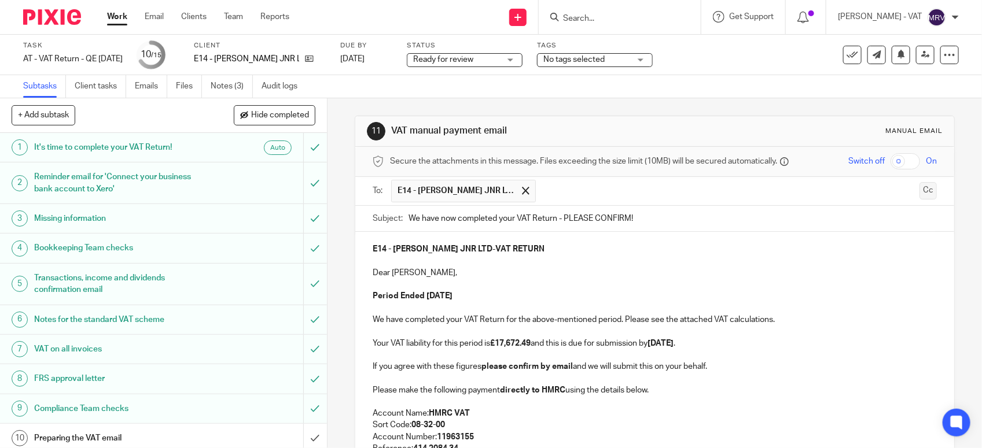
click at [919, 194] on button "Cc" at bounding box center [927, 190] width 17 height 17
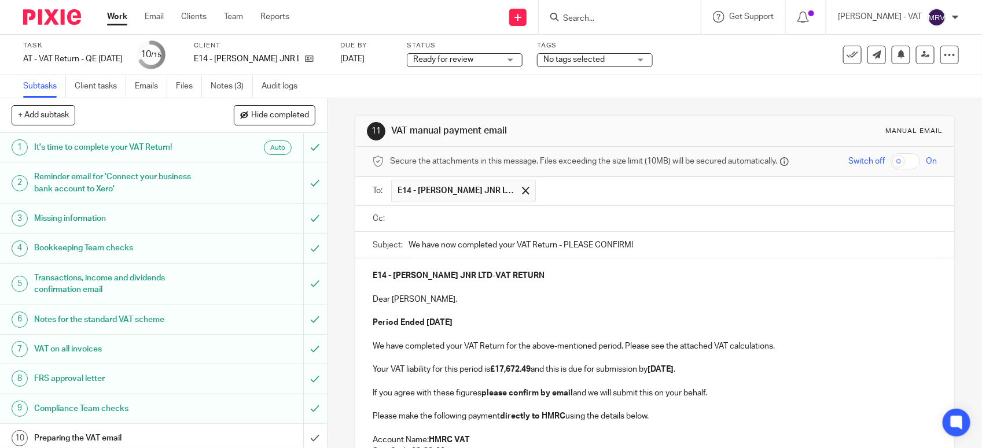
click at [517, 221] on input "text" at bounding box center [663, 218] width 538 height 13
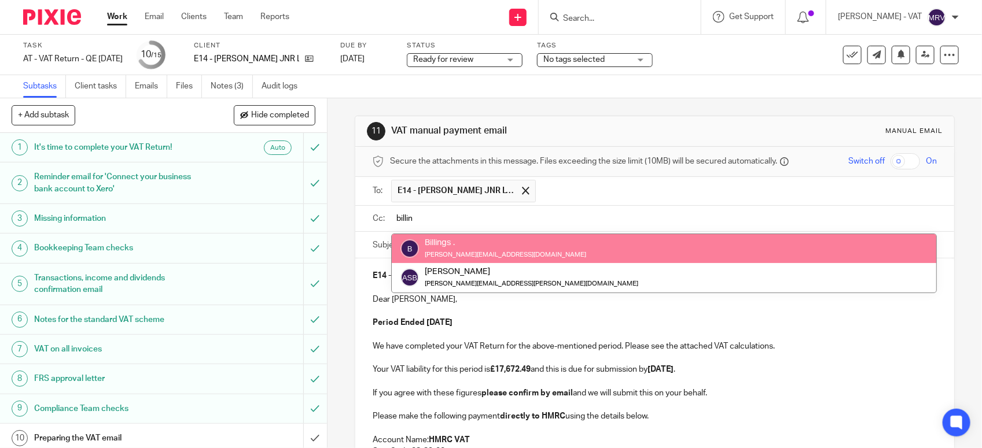
type input "billin"
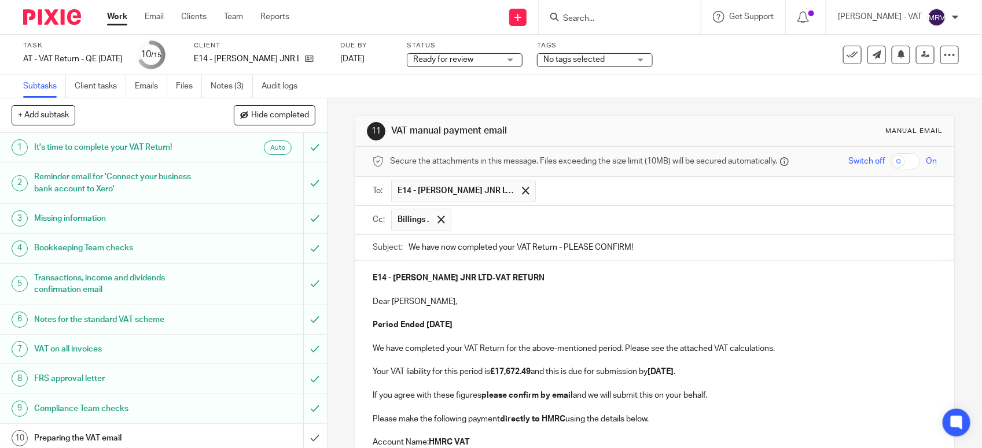
click at [536, 282] on p "E14 - G. EUSTACHE JNR LTD - VAT RETURN" at bounding box center [655, 279] width 564 height 12
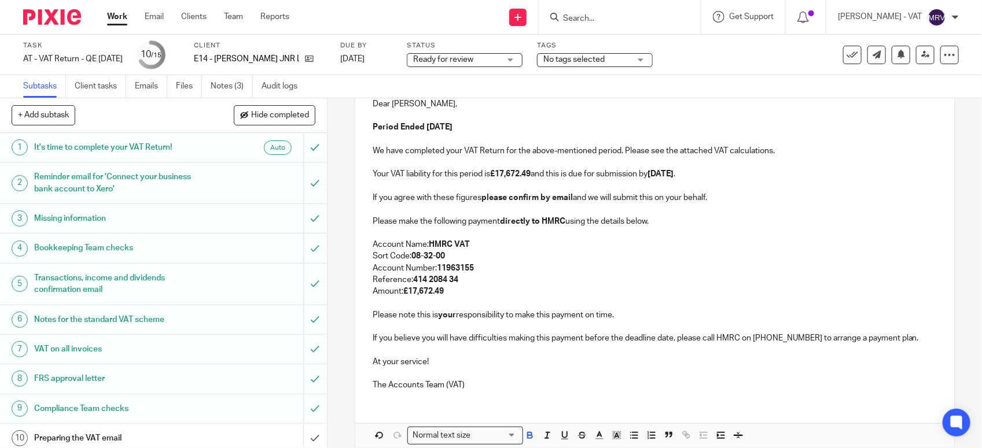
scroll to position [217, 0]
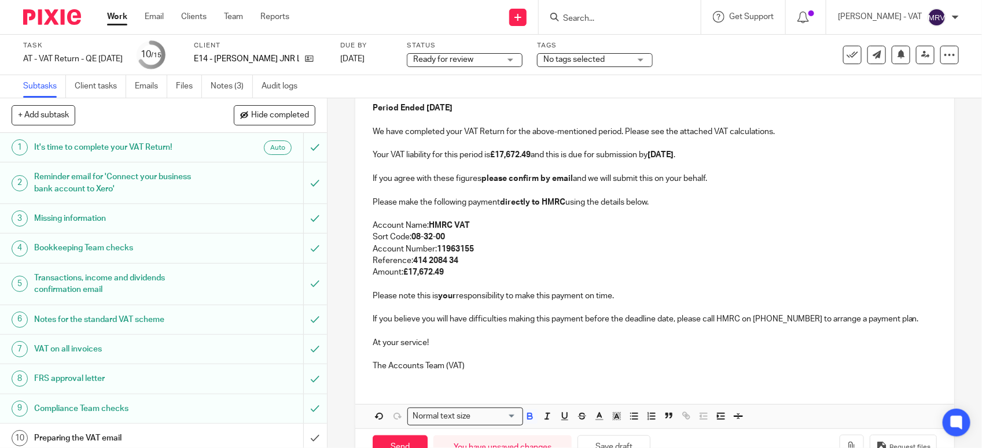
click at [568, 258] on p "Reference: 414 2084 34" at bounding box center [655, 261] width 564 height 12
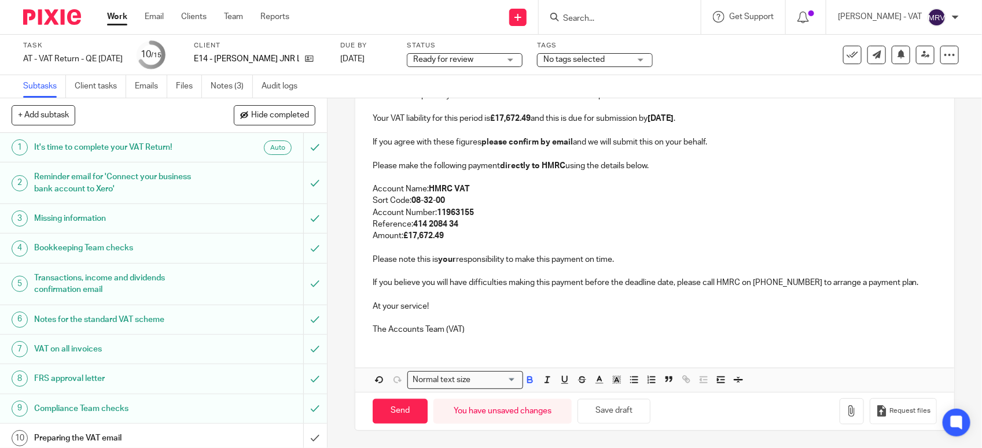
click at [623, 324] on p "The Accounts Team (VAT)" at bounding box center [655, 330] width 564 height 12
click at [623, 422] on button "Save draft" at bounding box center [614, 411] width 73 height 25
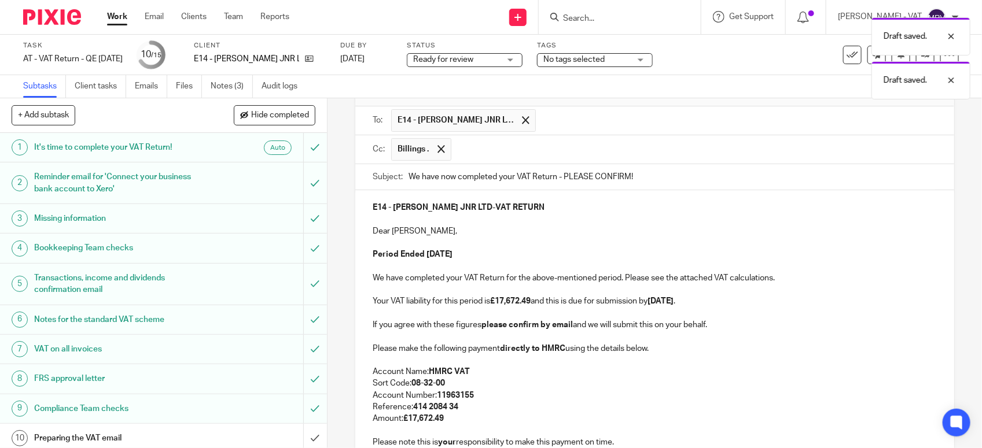
scroll to position [39, 0]
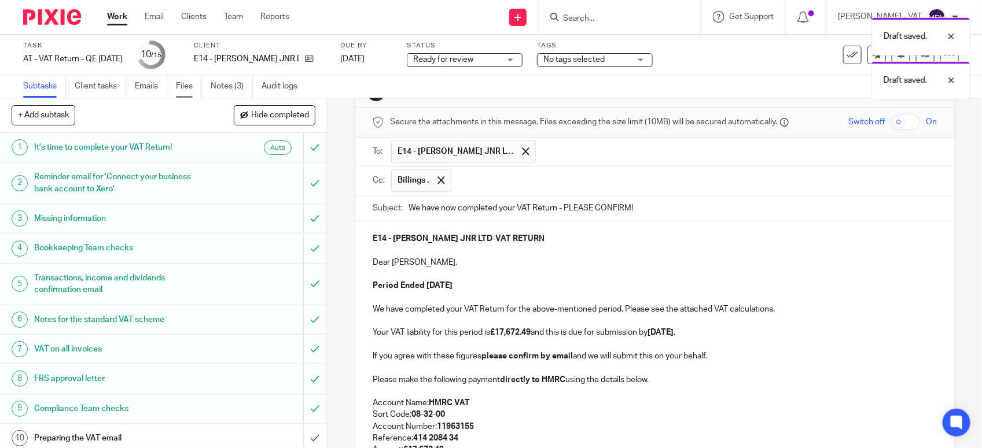
click at [186, 87] on link "Files" at bounding box center [189, 86] width 26 height 23
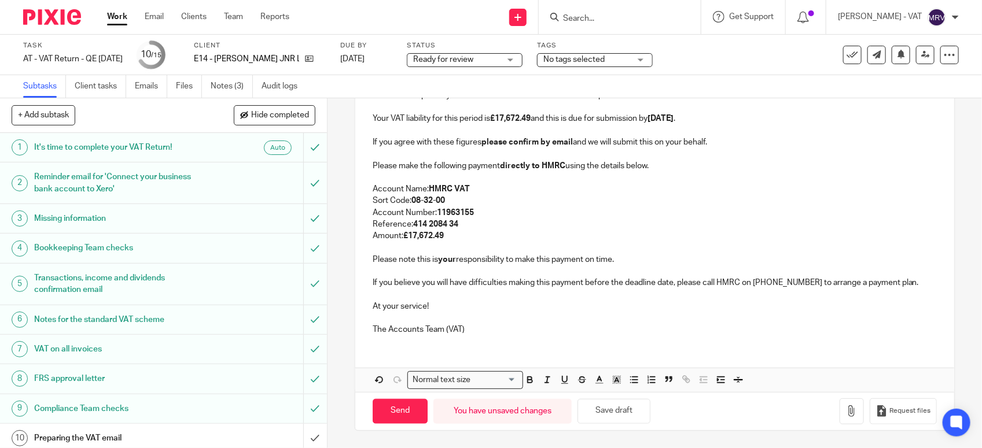
scroll to position [256, 0]
click at [846, 417] on icon "button" at bounding box center [852, 412] width 12 height 12
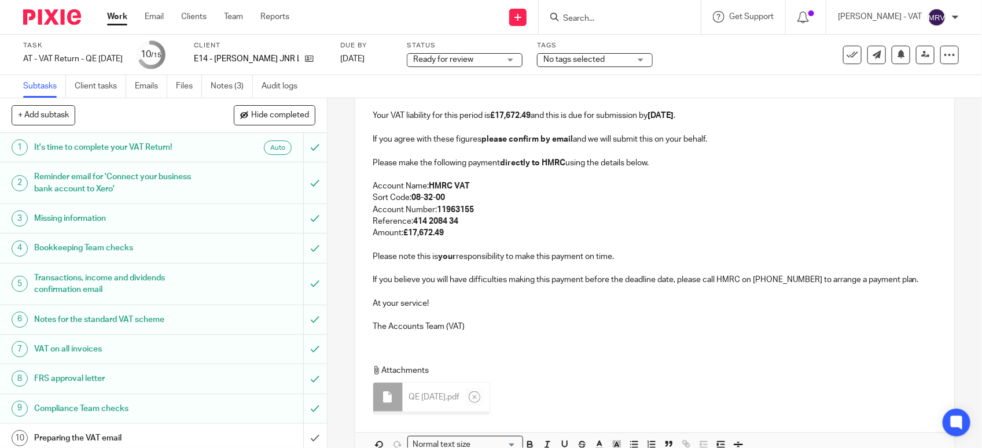
click at [564, 339] on div "E14 - G. EUSTACHE JNR LTD - VAT RETURN Dear Gershwyn, Period Ended 31st August …" at bounding box center [654, 173] width 599 height 337
click at [551, 323] on p "The Accounts Team (VAT)" at bounding box center [655, 327] width 564 height 12
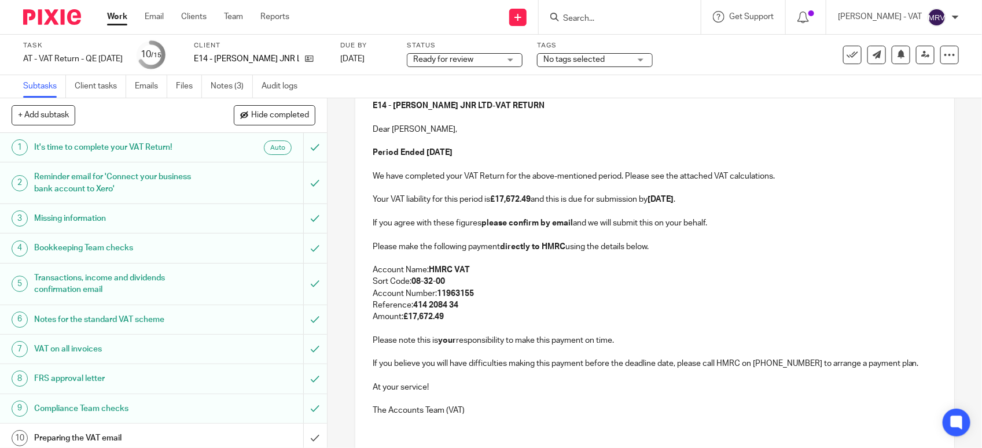
scroll to position [184, 0]
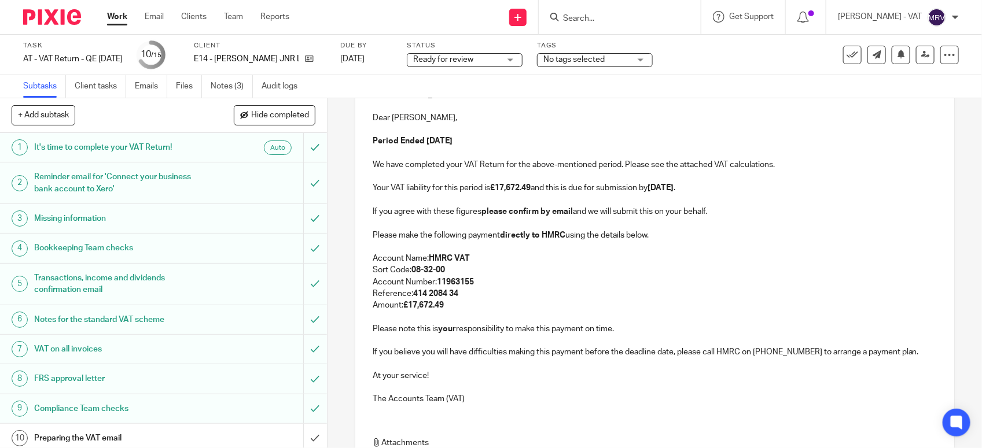
click at [673, 270] on p "Sort Code: 08-32-00" at bounding box center [655, 270] width 564 height 12
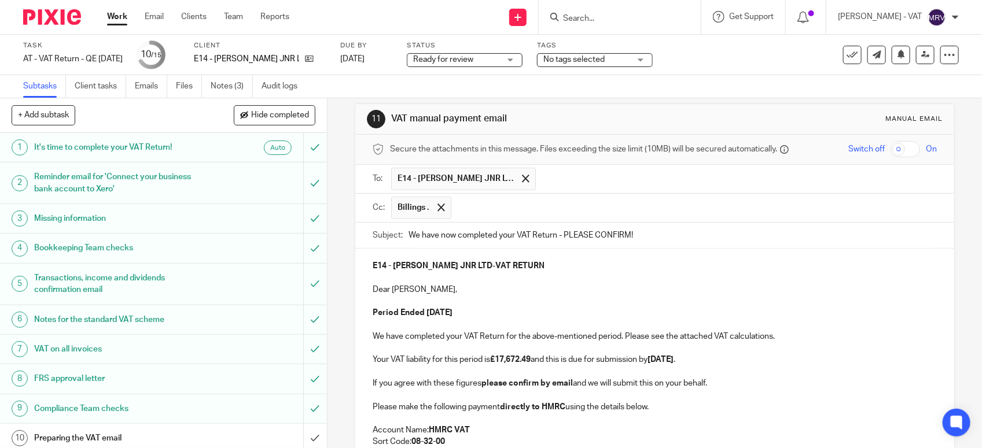
scroll to position [0, 0]
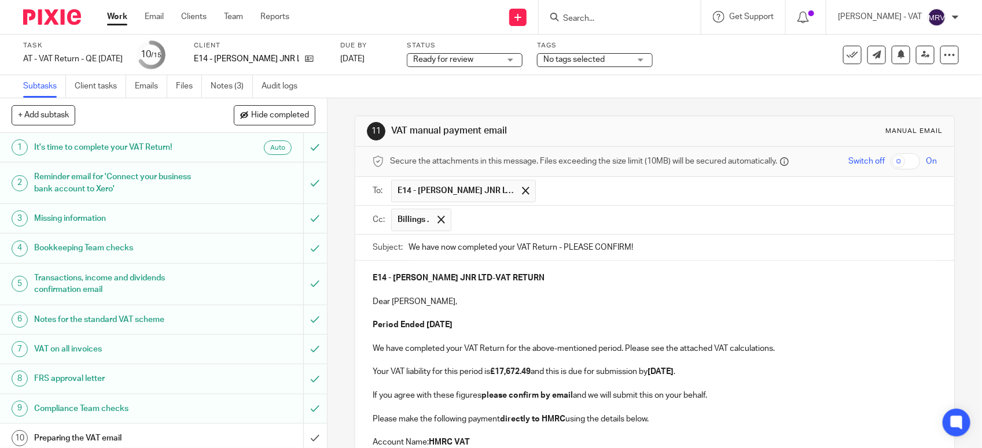
click at [517, 282] on strong "VAT RETURN" at bounding box center [519, 278] width 49 height 8
click at [502, 331] on p "Period Ended 31st August 2025" at bounding box center [655, 325] width 564 height 12
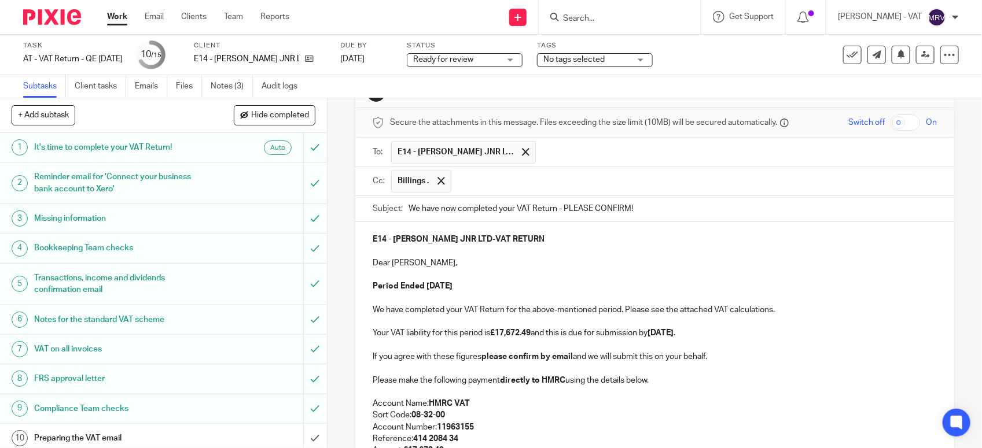
scroll to position [72, 0]
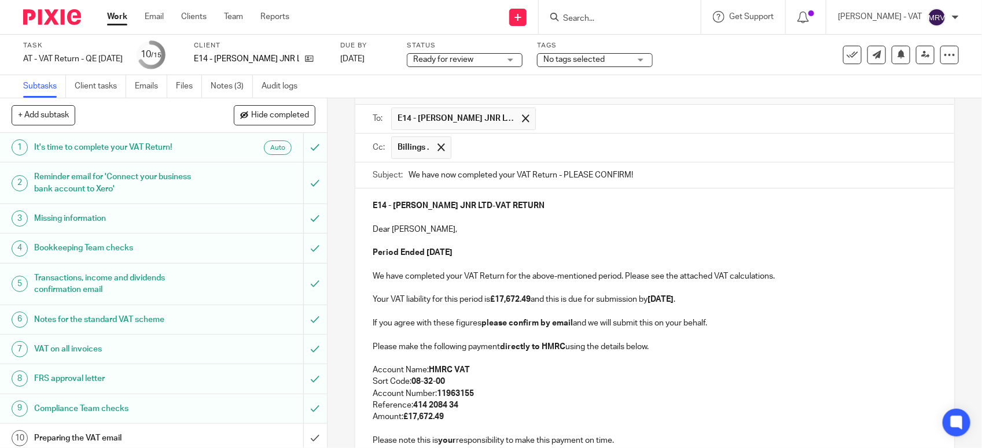
click at [529, 301] on strong "£17,672.49" at bounding box center [510, 300] width 41 height 8
click at [733, 301] on p "Your VAT liability for this period is £17,672.49 and this is due for submission…" at bounding box center [655, 300] width 564 height 12
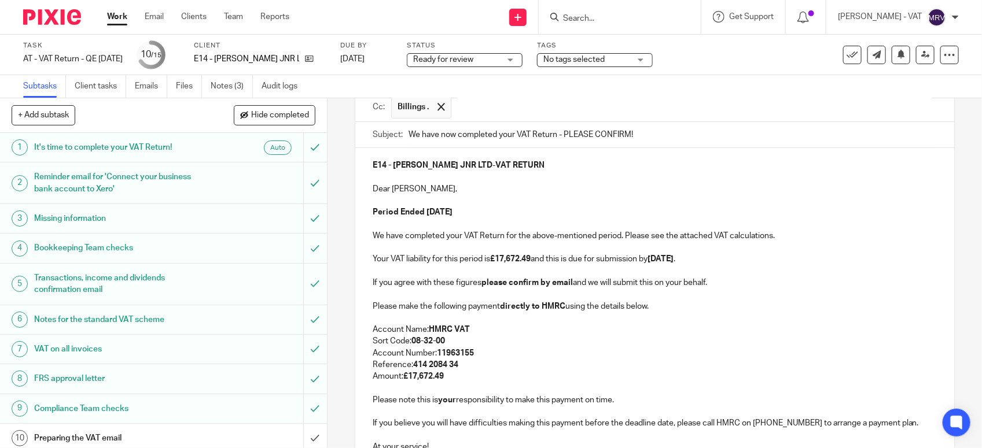
scroll to position [145, 0]
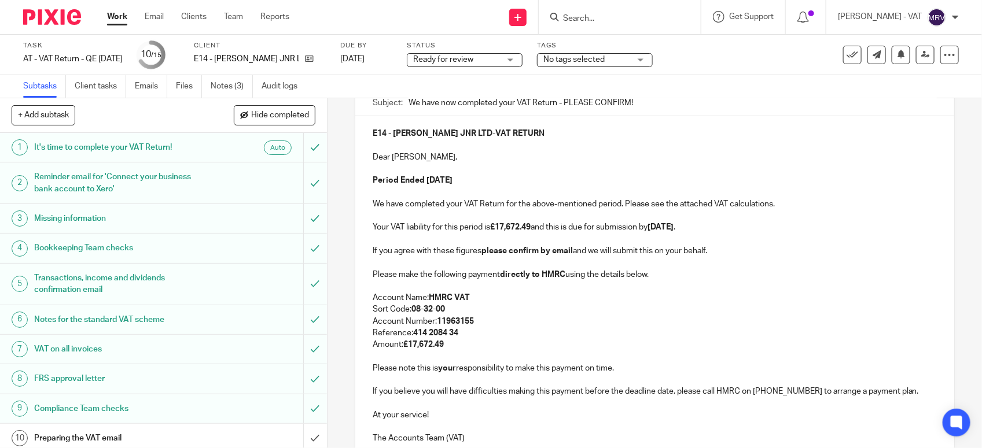
click at [481, 325] on p "Account Number: 11963155" at bounding box center [655, 322] width 564 height 12
click at [461, 342] on p "Amount: £17,672.49" at bounding box center [655, 345] width 564 height 12
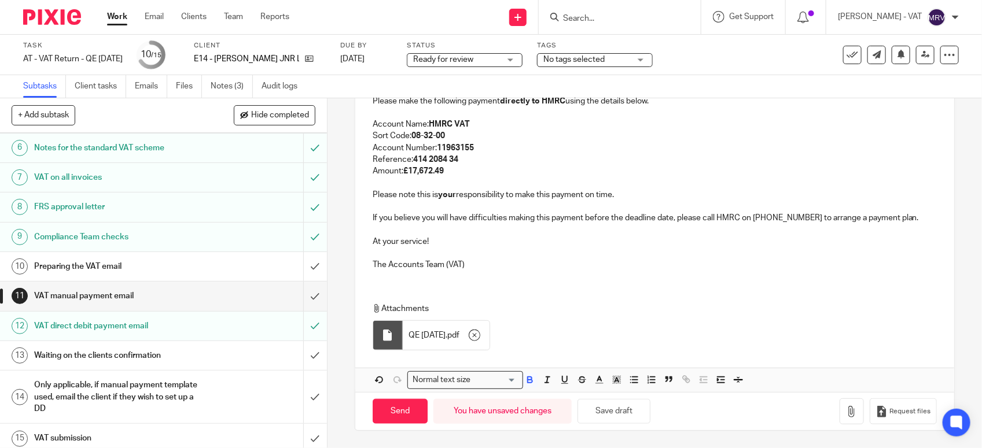
scroll to position [180, 0]
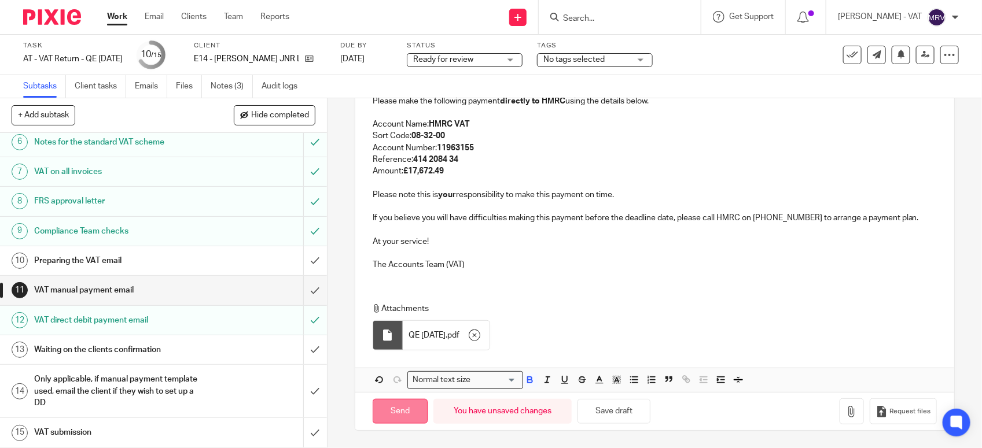
click at [380, 420] on input "Send" at bounding box center [400, 411] width 55 height 25
type input "Sent"
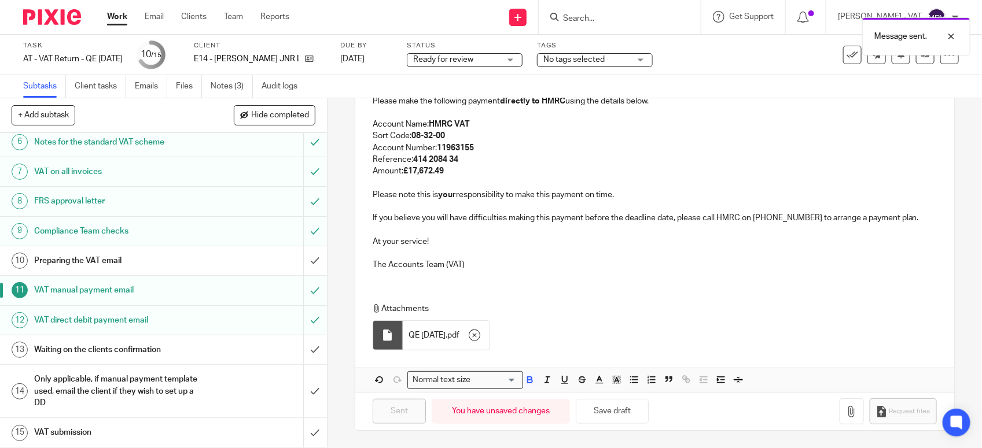
click at [57, 265] on h1 "Preparing the VAT email" at bounding box center [120, 260] width 172 height 17
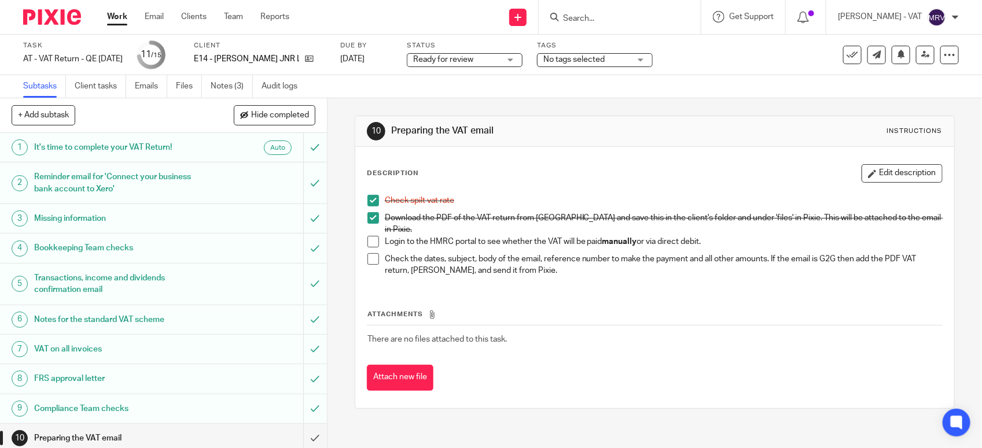
click at [374, 236] on span at bounding box center [373, 242] width 12 height 12
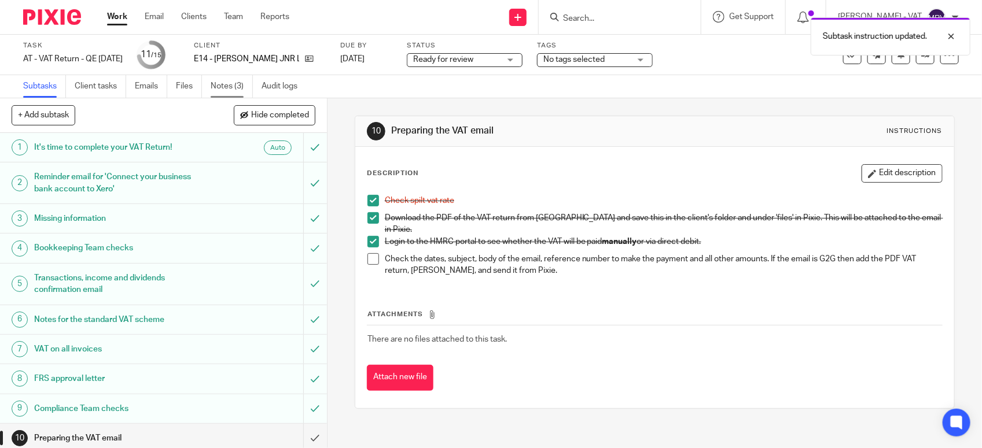
click at [234, 84] on link "Notes (3)" at bounding box center [232, 86] width 42 height 23
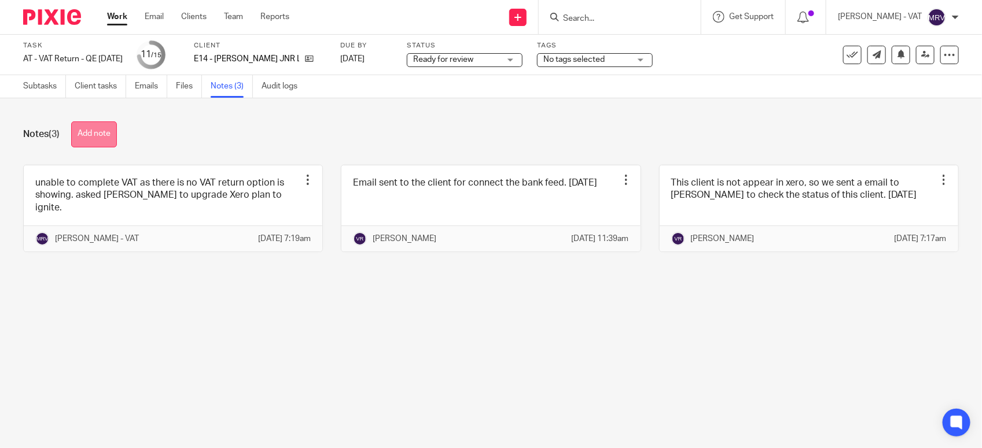
click at [100, 140] on button "Add note" at bounding box center [94, 135] width 46 height 26
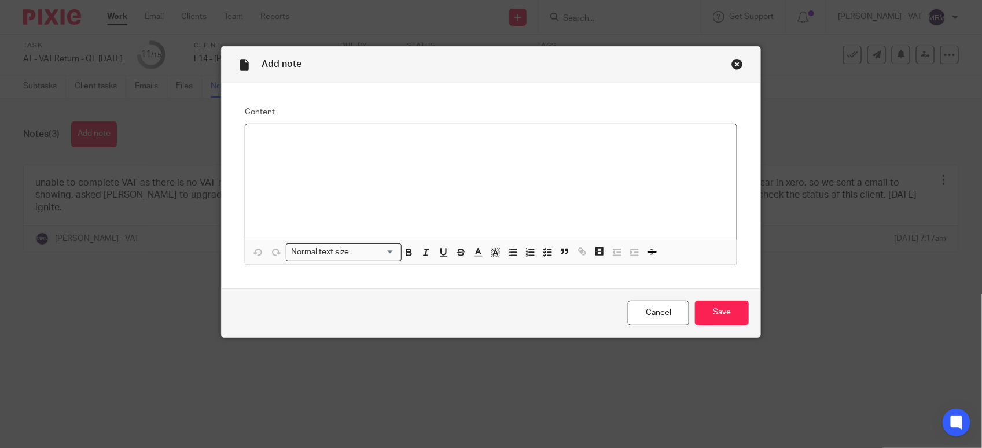
click at [444, 178] on div at bounding box center [490, 182] width 491 height 116
click at [712, 308] on input "Save" at bounding box center [722, 313] width 54 height 25
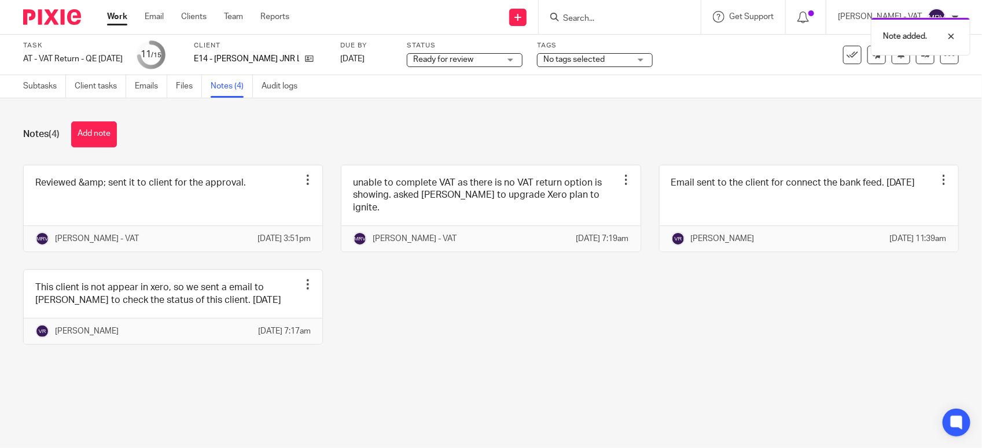
click at [537, 359] on div "Reviewed &amp; sent it to client for the approval. Edit note Delete note Mehul …" at bounding box center [482, 263] width 954 height 197
click at [36, 76] on link "Subtasks" at bounding box center [44, 86] width 43 height 23
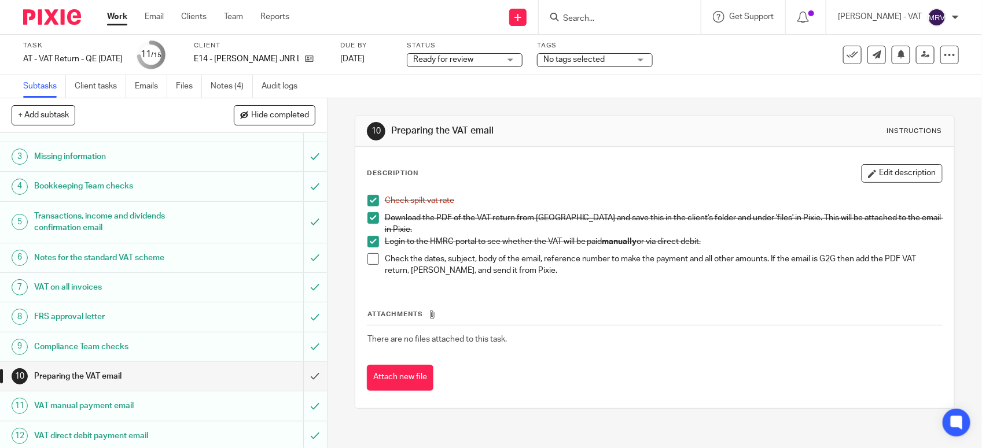
scroll to position [180, 0]
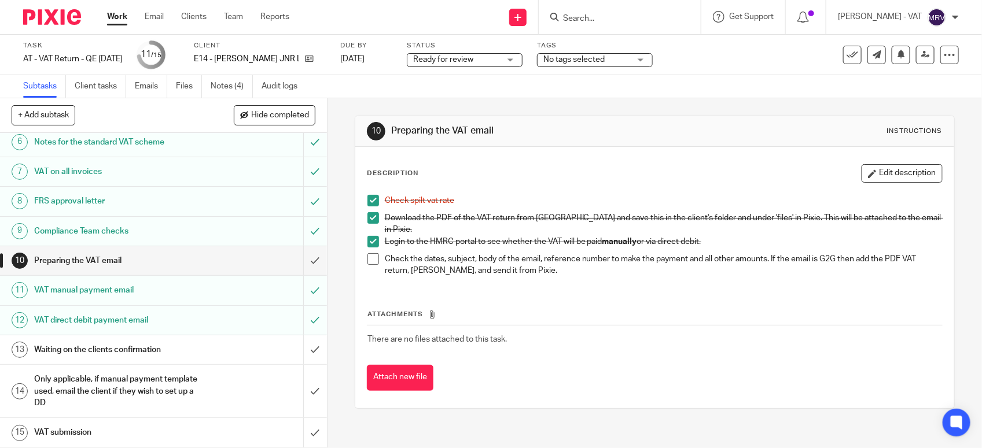
click at [371, 253] on span at bounding box center [373, 259] width 12 height 12
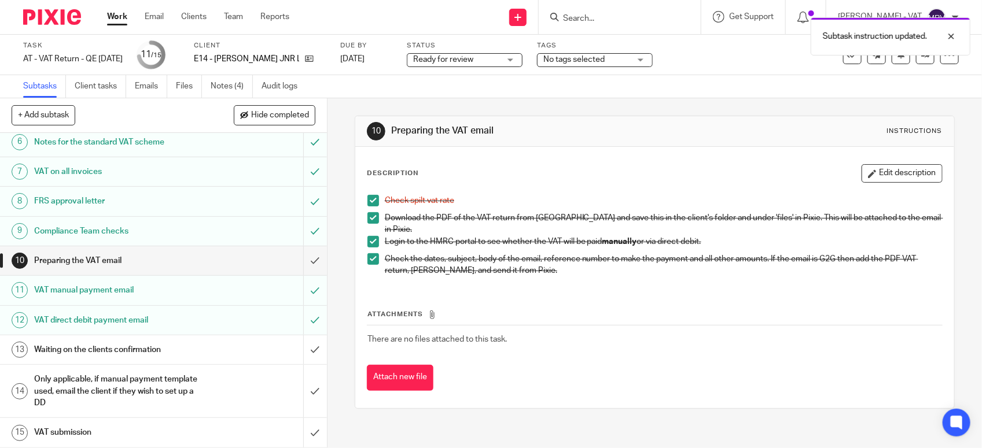
click at [647, 299] on div "Attachments There are no files attached to this task. Attach new file" at bounding box center [655, 338] width 576 height 105
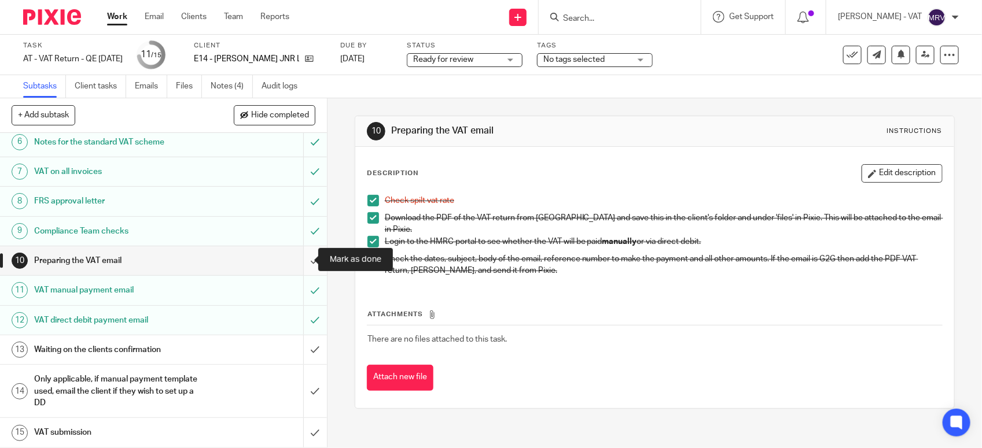
click at [298, 264] on input "submit" at bounding box center [163, 261] width 327 height 29
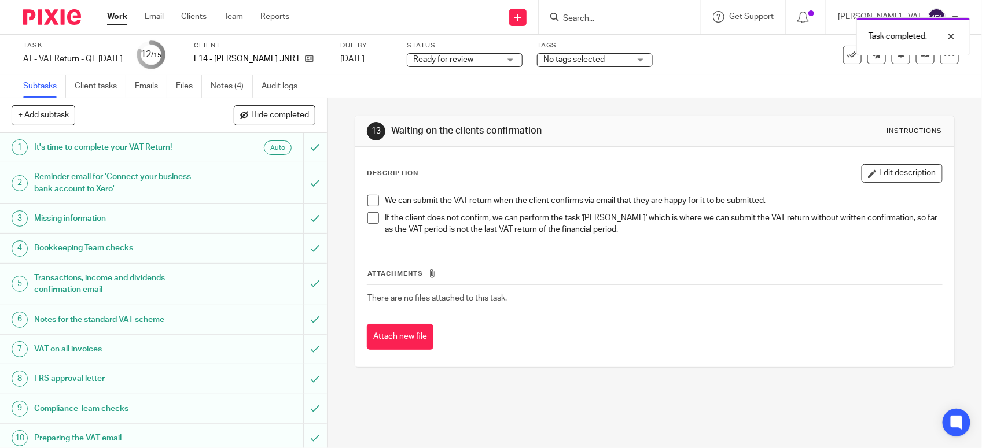
click at [498, 55] on div "Task completed." at bounding box center [731, 34] width 480 height 44
click at [498, 59] on span "Ready for review" at bounding box center [456, 60] width 87 height 12
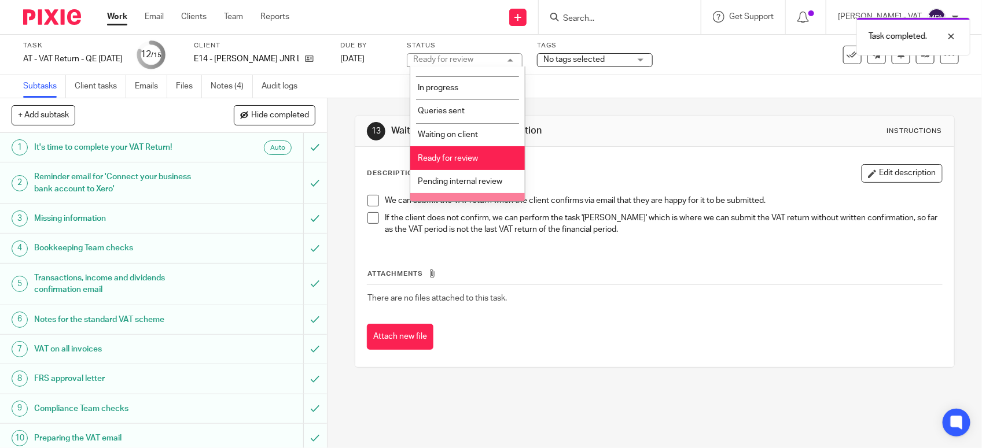
scroll to position [52, 0]
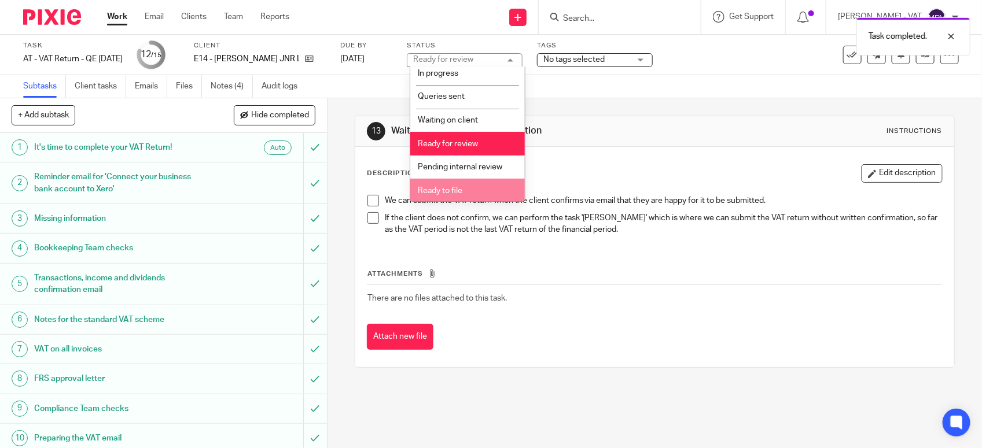
click at [478, 197] on li "Ready to file" at bounding box center [467, 191] width 115 height 24
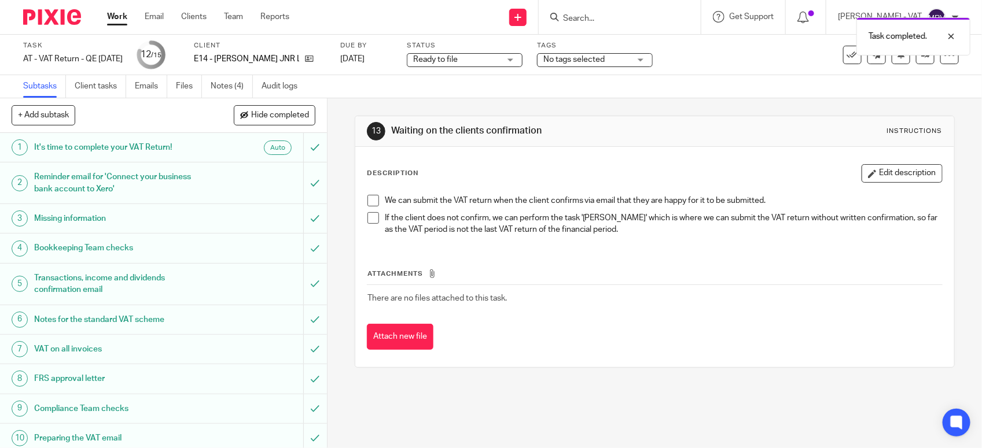
click at [548, 220] on p "If the client does not confirm, we can perform the task '[PERSON_NAME]' which i…" at bounding box center [663, 224] width 557 height 24
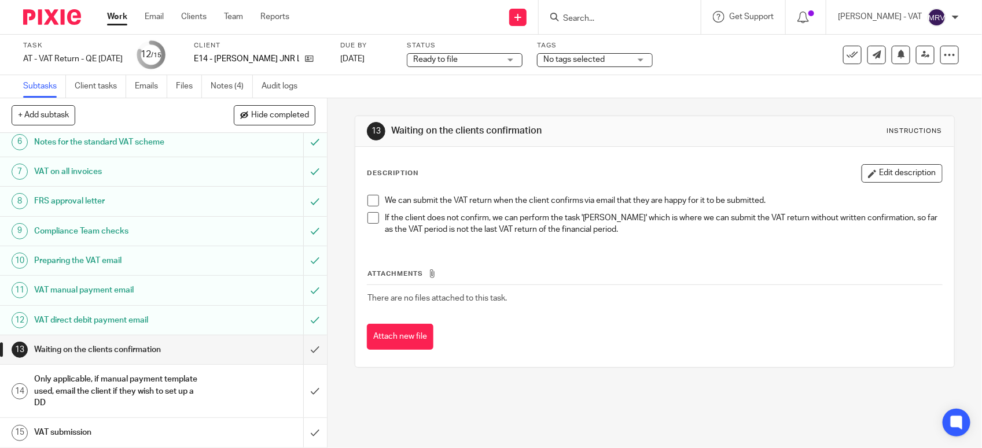
drag, startPoint x: 576, startPoint y: 275, endPoint x: 599, endPoint y: 268, distance: 24.2
click at [576, 275] on th "Attachments" at bounding box center [655, 276] width 576 height 17
click at [916, 60] on link at bounding box center [925, 55] width 19 height 19
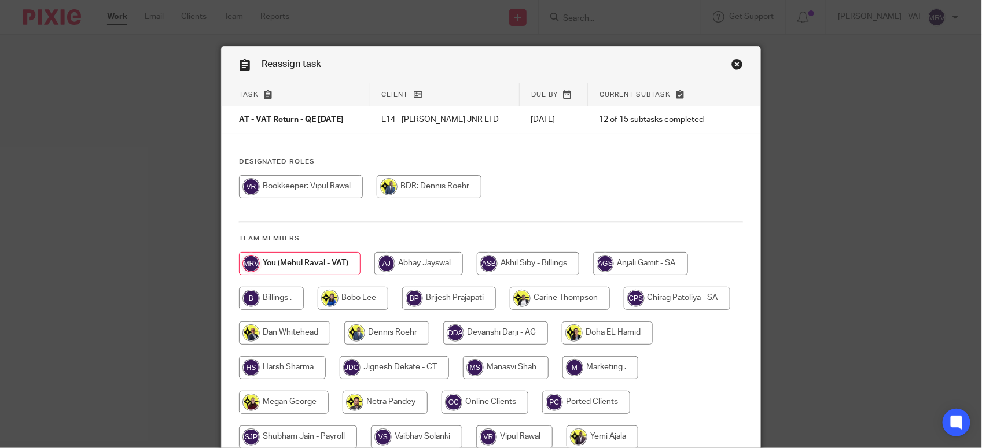
click at [244, 300] on input "radio" at bounding box center [271, 298] width 65 height 23
radio input "true"
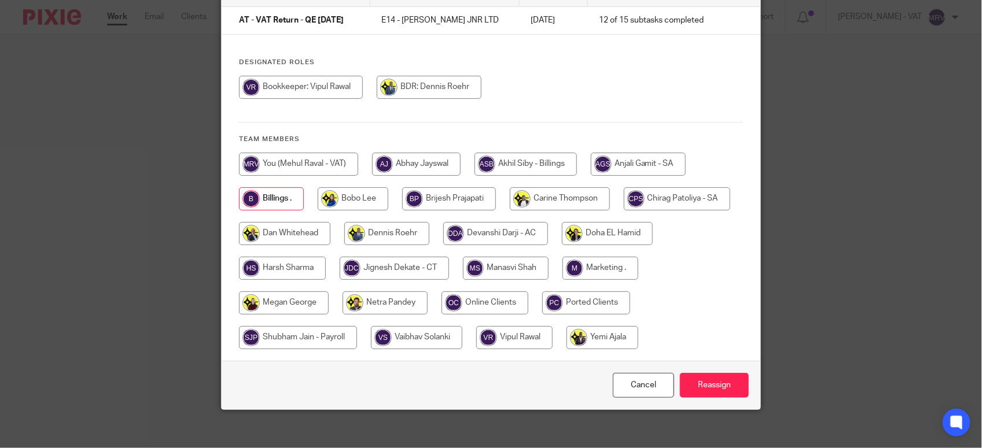
scroll to position [108, 0]
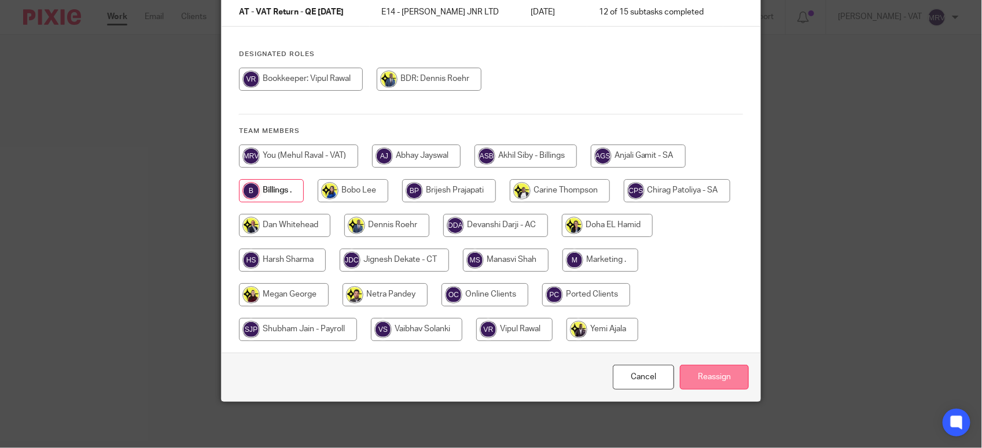
click at [710, 380] on input "Reassign" at bounding box center [714, 377] width 69 height 25
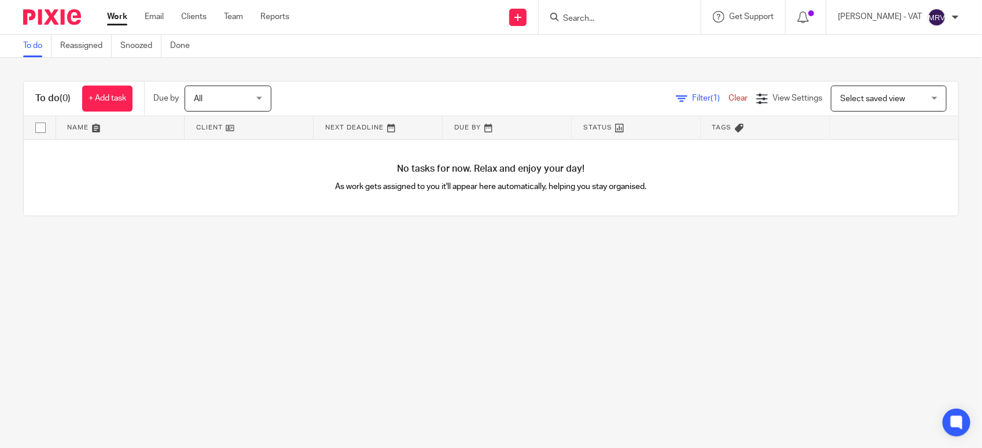
click at [278, 265] on main "To do Reassigned Snoozed Done To do (0) + Add task Due by All All [DATE] [DATE]…" at bounding box center [491, 224] width 982 height 448
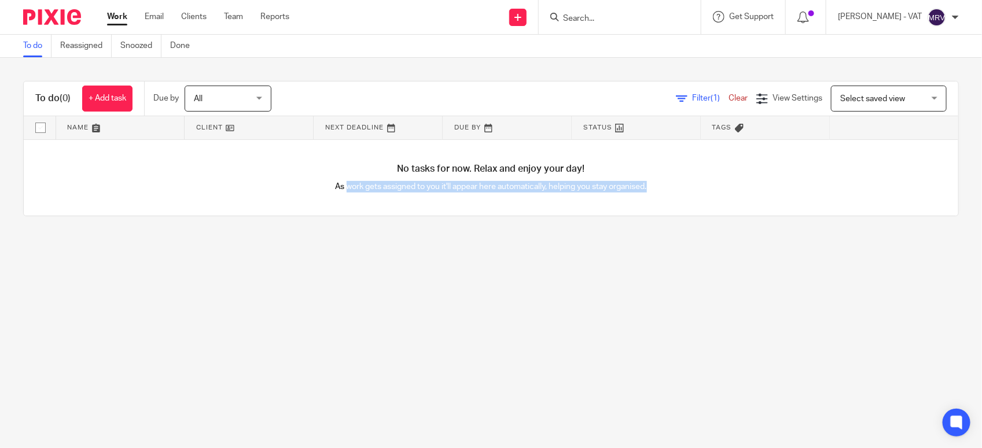
drag, startPoint x: 333, startPoint y: 186, endPoint x: 686, endPoint y: 181, distance: 353.6
click at [686, 181] on p "As work gets assigned to you it'll appear here automatically, helping you stay …" at bounding box center [492, 187] width 468 height 12
click at [319, 196] on div "No tasks for now. Relax and enjoy your day! As work gets assigned to you it'll …" at bounding box center [491, 178] width 935 height 76
drag, startPoint x: 318, startPoint y: 186, endPoint x: 650, endPoint y: 196, distance: 331.7
click at [650, 196] on div "No tasks for now. Relax and enjoy your day! As work gets assigned to you it'll …" at bounding box center [491, 178] width 935 height 76
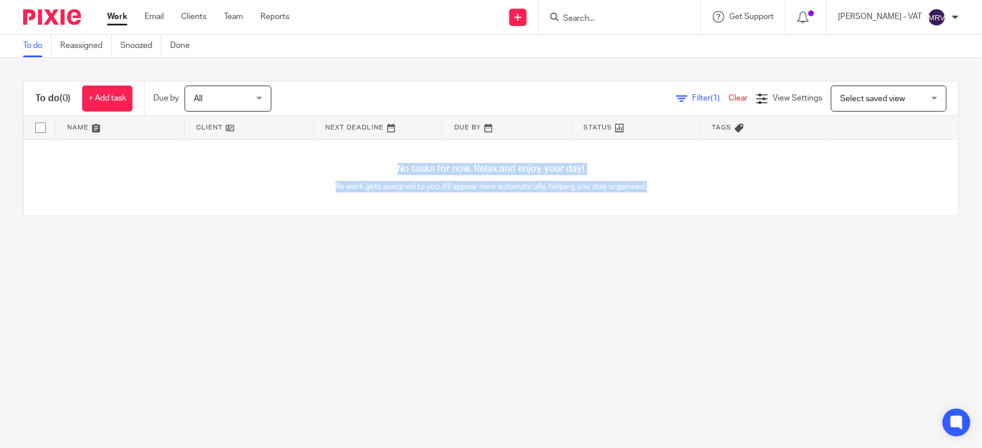
drag, startPoint x: 379, startPoint y: 166, endPoint x: 646, endPoint y: 194, distance: 268.8
click at [646, 194] on div "No tasks for now. Relax and enjoy your day! As work gets assigned to you it'll …" at bounding box center [491, 178] width 935 height 76
click at [507, 285] on main "To do Reassigned Snoozed Done To do (0) + Add task Due by All All [DATE] [DATE]…" at bounding box center [491, 224] width 982 height 448
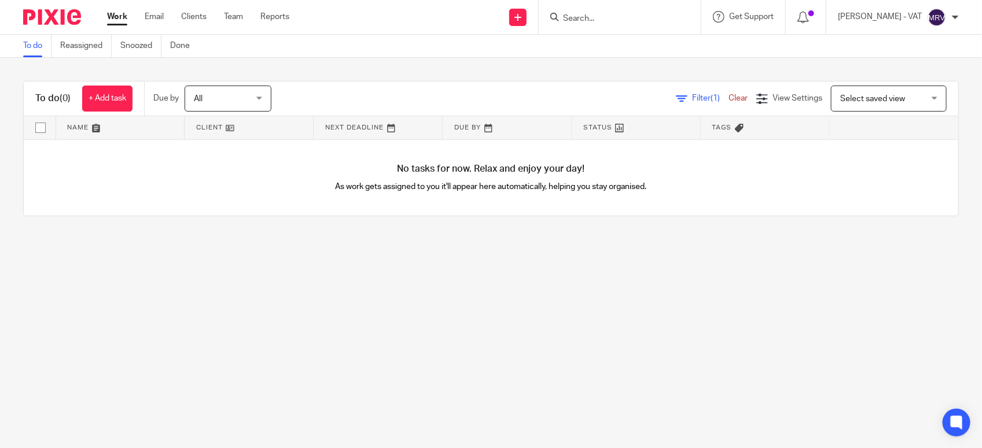
click at [507, 285] on main "To do Reassigned Snoozed Done To do (0) + Add task Due by All All [DATE] [DATE]…" at bounding box center [491, 224] width 982 height 448
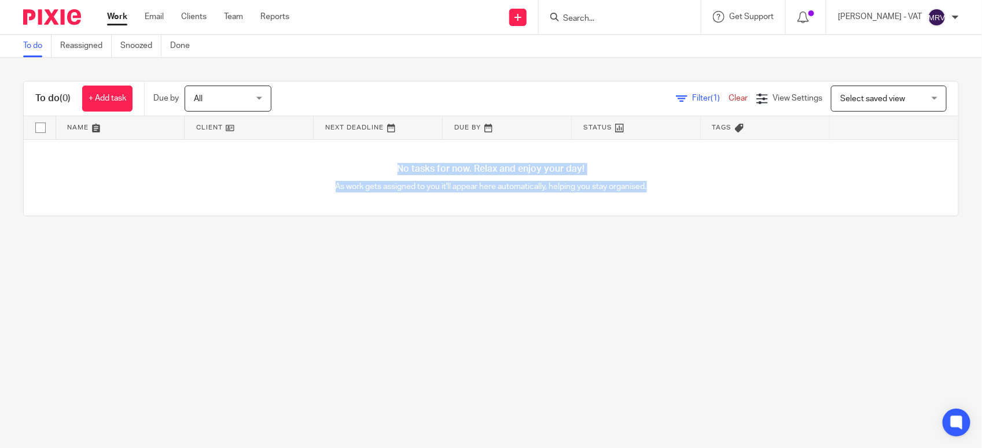
drag, startPoint x: 422, startPoint y: 167, endPoint x: 677, endPoint y: 198, distance: 256.5
click at [677, 198] on div "No tasks for now. Relax and enjoy your day! As work gets assigned to you it'll …" at bounding box center [491, 178] width 935 height 76
